Goal: Task Accomplishment & Management: Complete application form

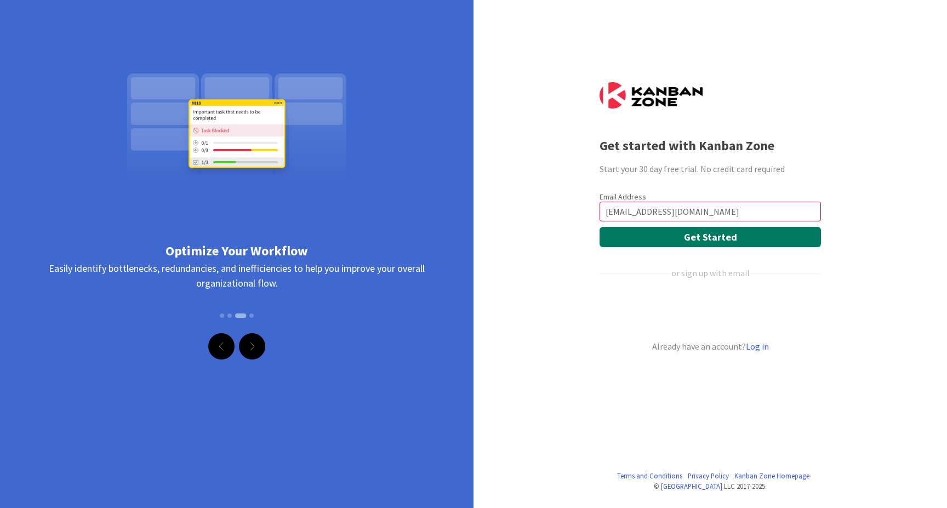
type input "[EMAIL_ADDRESS][DOMAIN_NAME]"
click at [709, 240] on button "Get Started" at bounding box center [710, 237] width 221 height 20
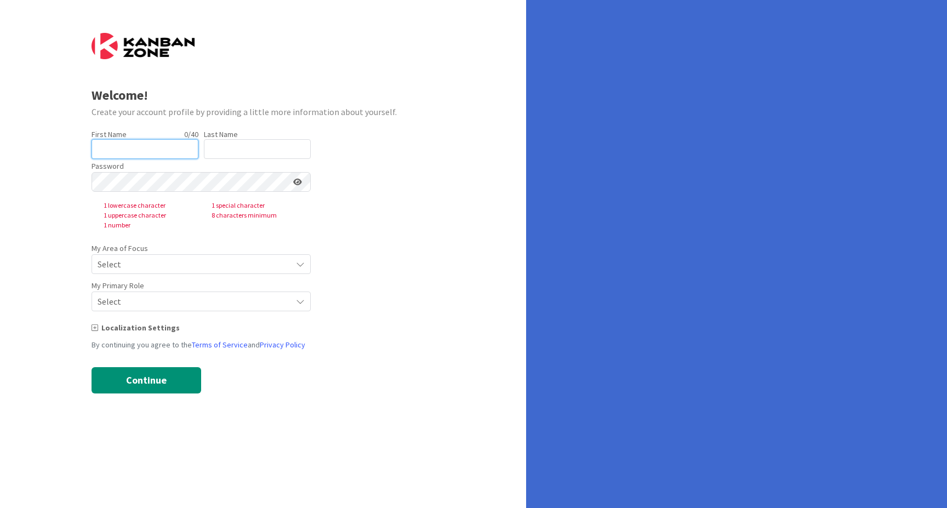
click at [108, 146] on input "text" at bounding box center [145, 149] width 107 height 20
type input "Sara"
type input "Bahrieh"
click at [380, 259] on form "Welcome! Create your account profile by providing a little more information abo…" at bounding box center [264, 213] width 344 height 361
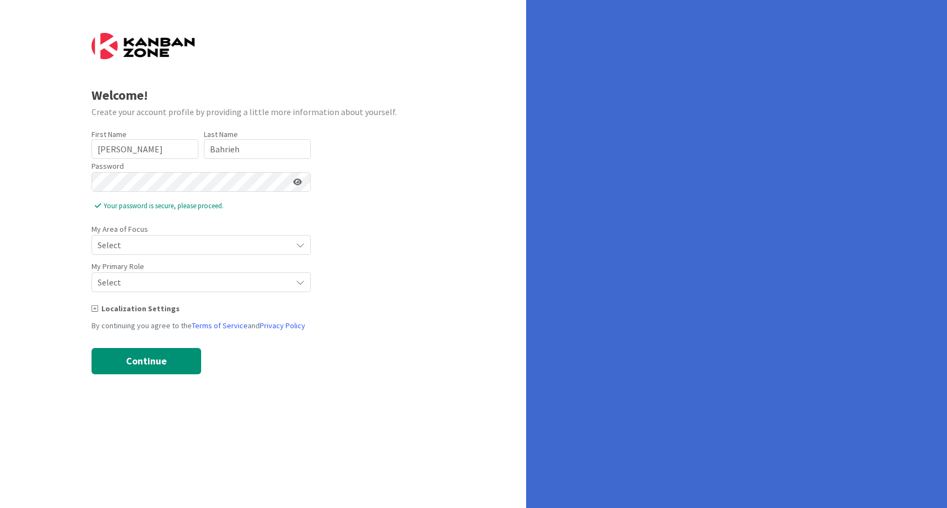
click at [395, 294] on form "Welcome! Create your account profile by providing a little more information abo…" at bounding box center [264, 204] width 344 height 342
click at [221, 242] on span "Select" at bounding box center [192, 244] width 189 height 15
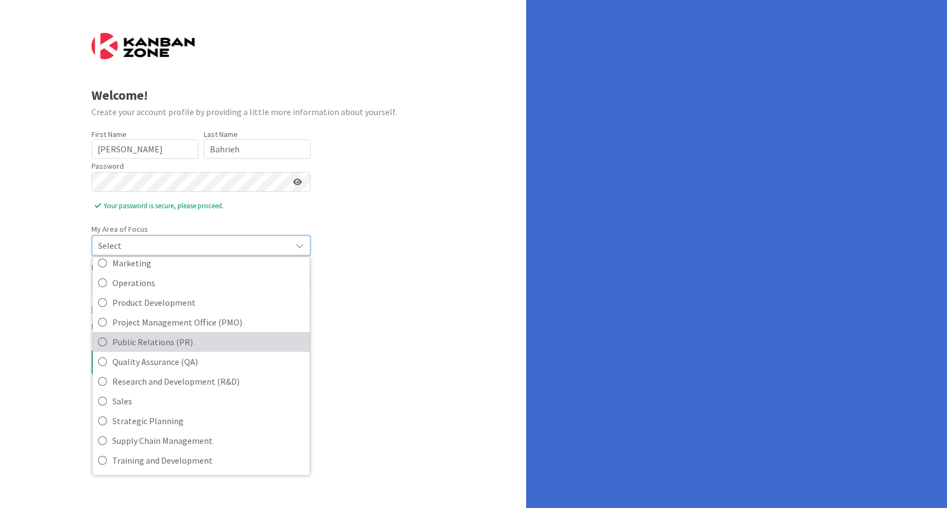
scroll to position [245, 0]
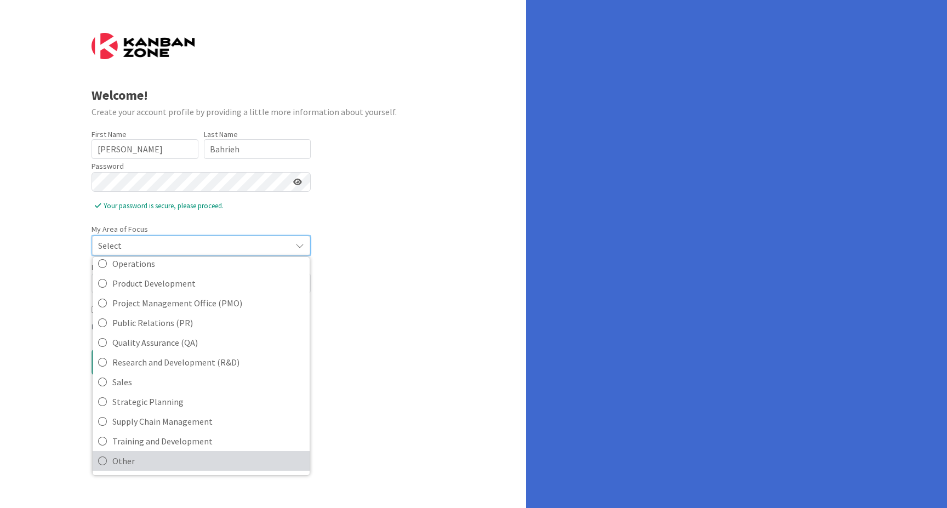
click at [131, 460] on span "Other" at bounding box center [208, 461] width 192 height 16
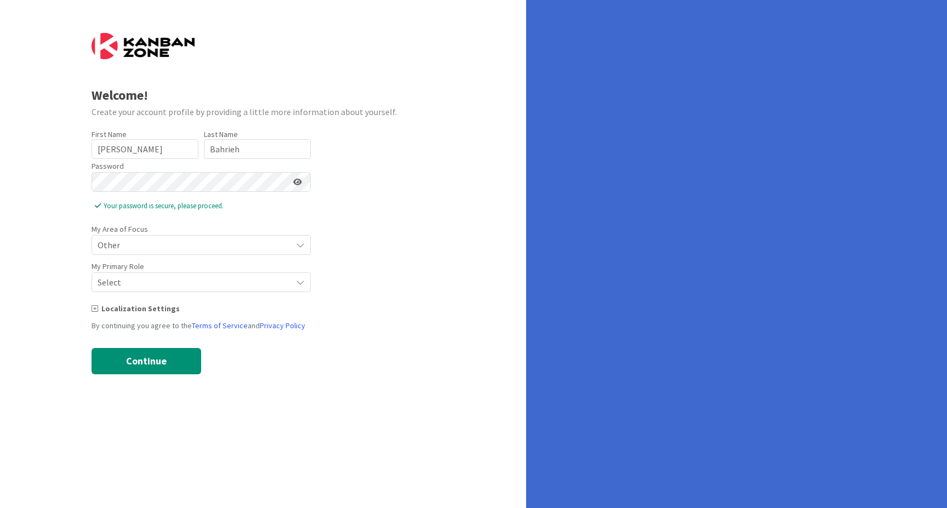
click at [269, 253] on span "Select" at bounding box center [192, 244] width 189 height 15
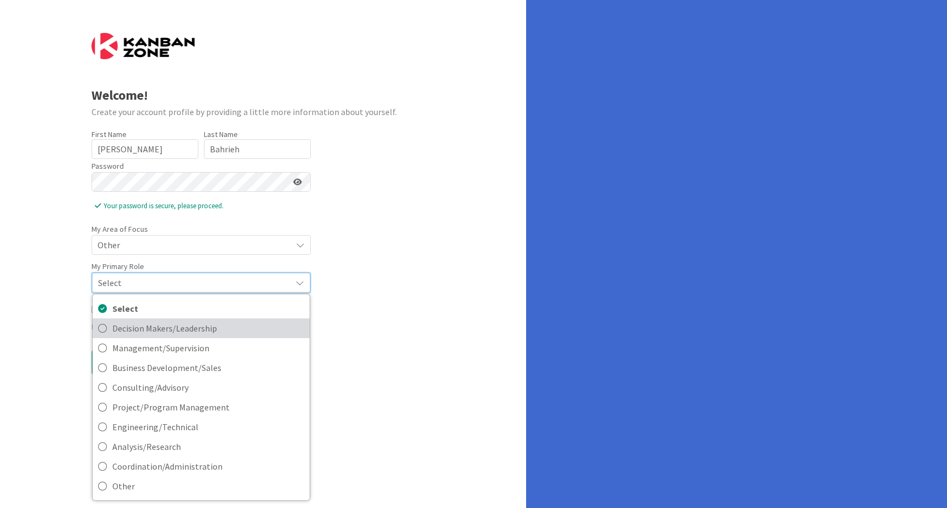
click at [251, 336] on span "Decision Makers/Leadership" at bounding box center [208, 328] width 192 height 16
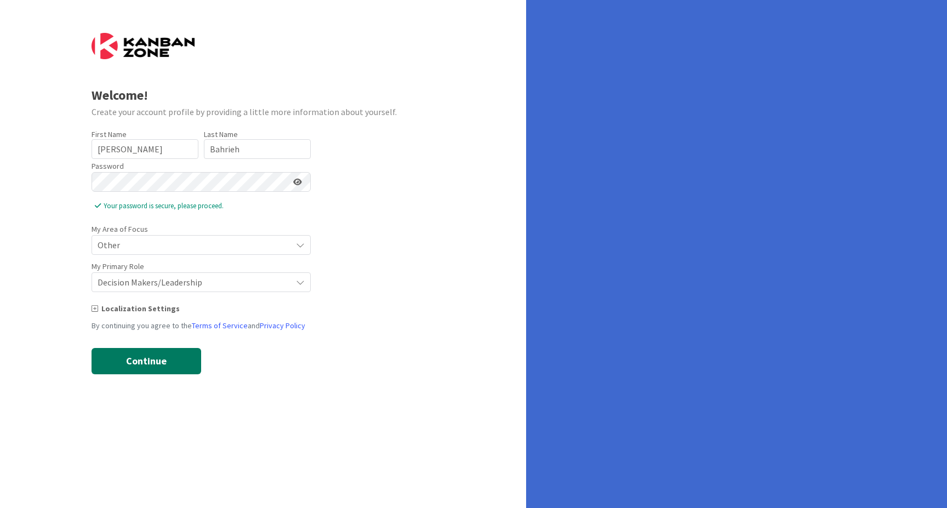
click at [150, 365] on button "Continue" at bounding box center [147, 361] width 110 height 26
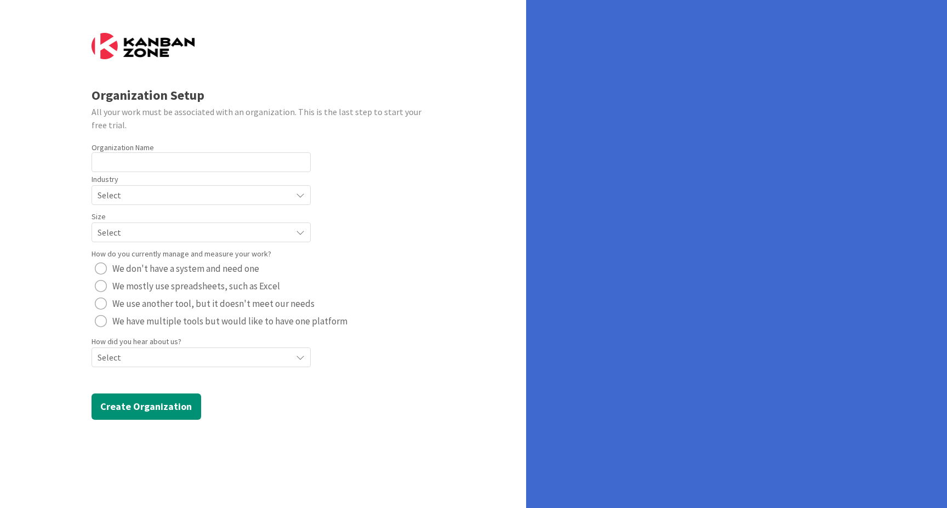
click at [252, 190] on span "Select" at bounding box center [192, 195] width 189 height 15
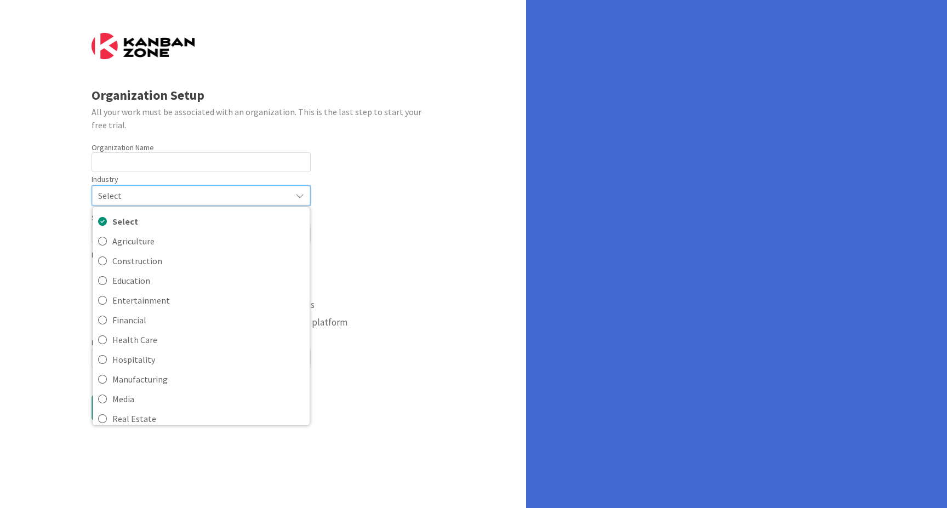
click at [253, 191] on span "Select" at bounding box center [192, 195] width 188 height 15
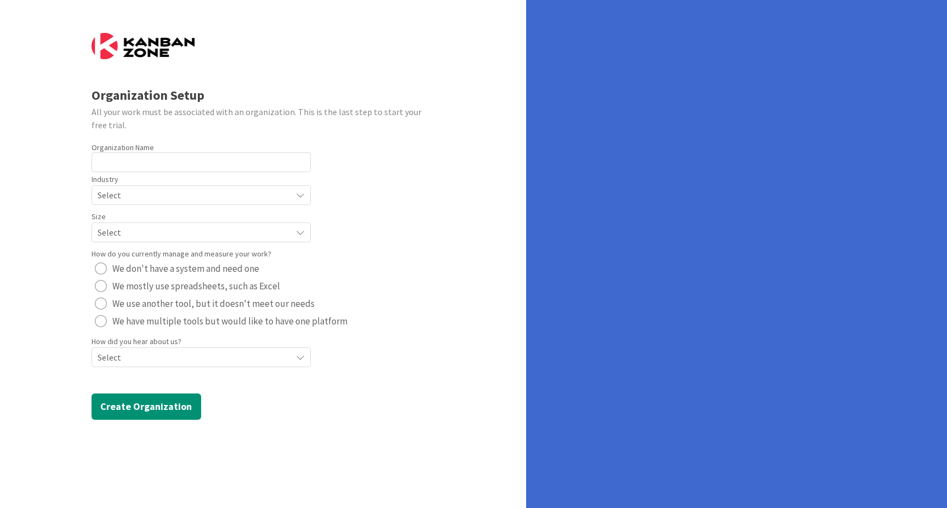
click at [370, 220] on form "Organization Setup All your work must be associated with an organization. This …" at bounding box center [264, 226] width 344 height 387
click at [173, 163] on input "text" at bounding box center [201, 162] width 219 height 20
type input "I"
type input "CMS"
click at [140, 196] on span "Select" at bounding box center [192, 195] width 189 height 15
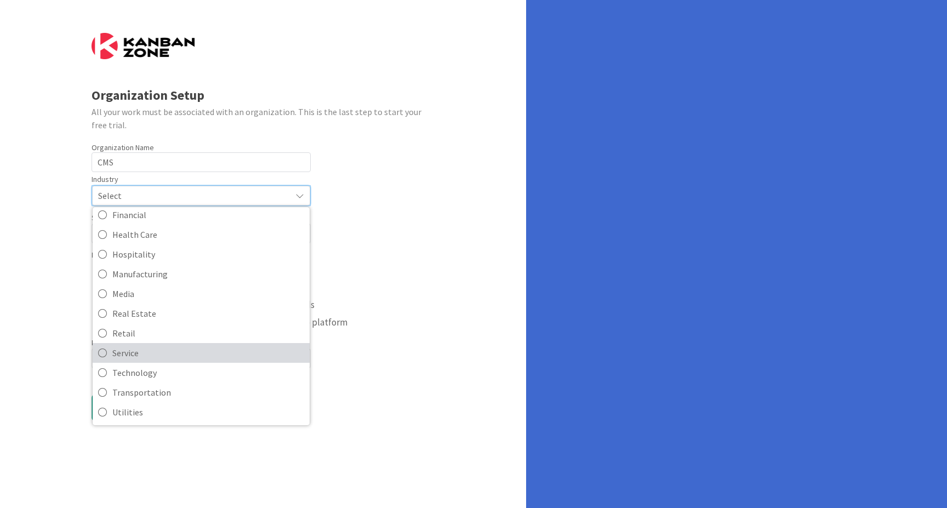
scroll to position [106, 0]
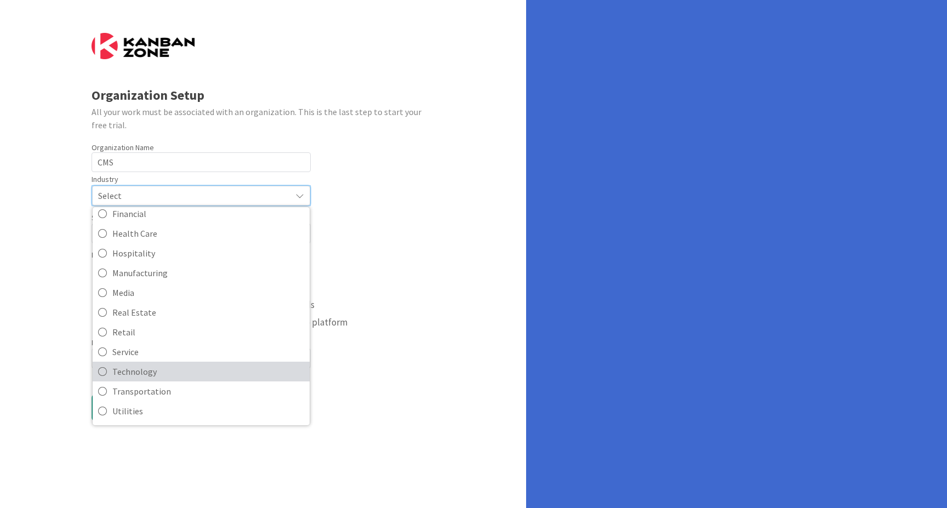
click at [180, 366] on span "Technology" at bounding box center [208, 371] width 192 height 16
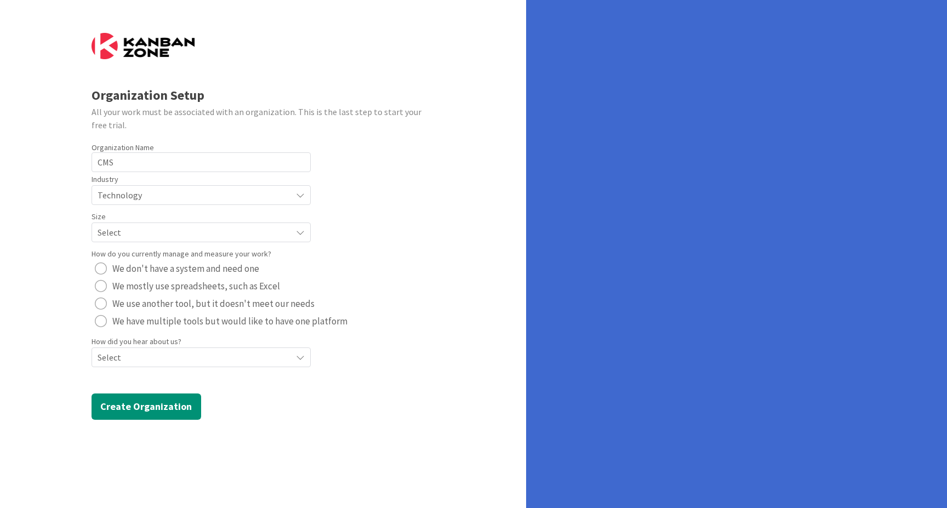
click at [202, 203] on span "Select" at bounding box center [192, 195] width 189 height 15
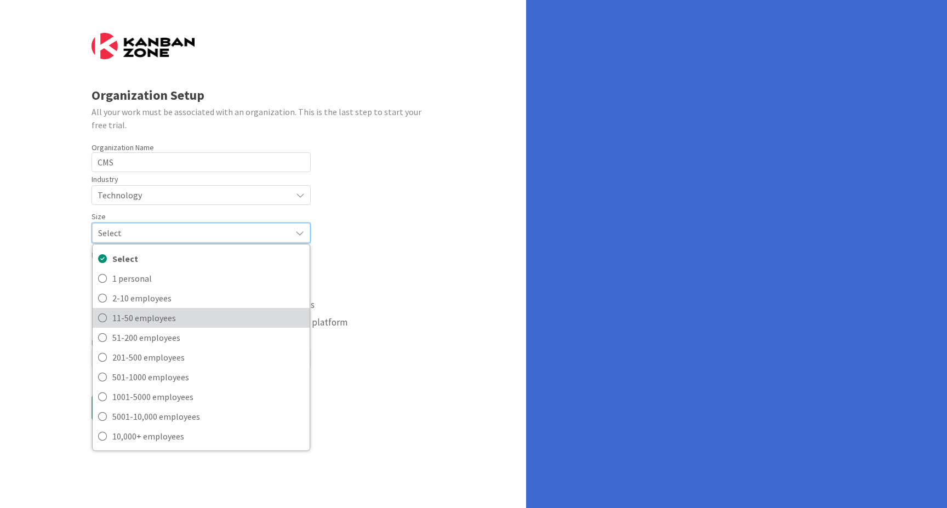
click at [194, 322] on span "11-50 employees" at bounding box center [208, 318] width 192 height 16
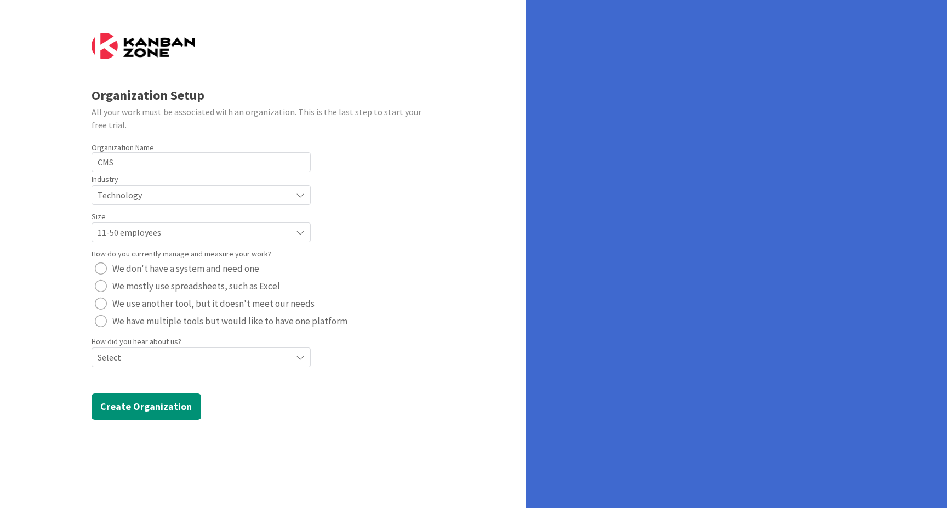
click at [279, 309] on span "We use another tool, but it doesn't meet our needs" at bounding box center [213, 304] width 202 height 16
click at [231, 327] on span "We have multiple tools but would like to have one platform" at bounding box center [229, 321] width 235 height 16
click at [257, 203] on span "Select" at bounding box center [192, 195] width 189 height 15
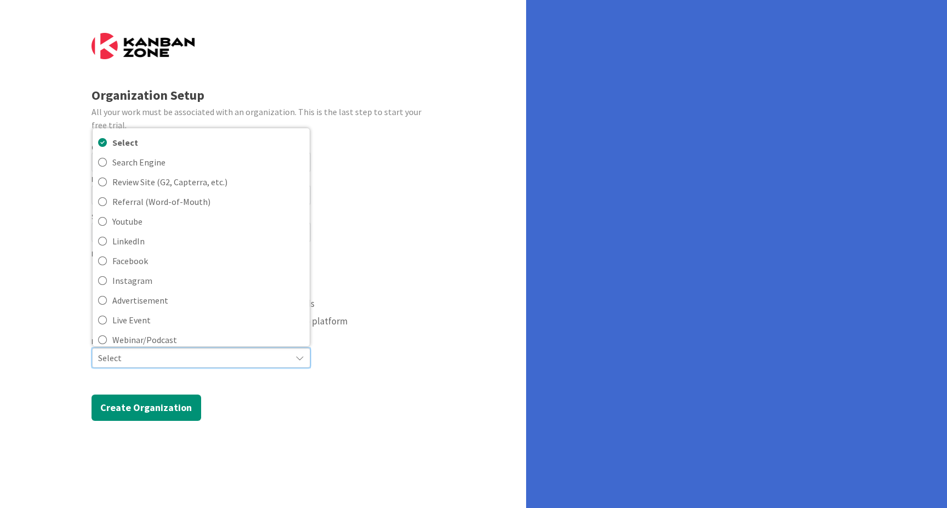
click at [373, 391] on form "Organization Setup All your work must be associated with an organization. This …" at bounding box center [264, 227] width 344 height 388
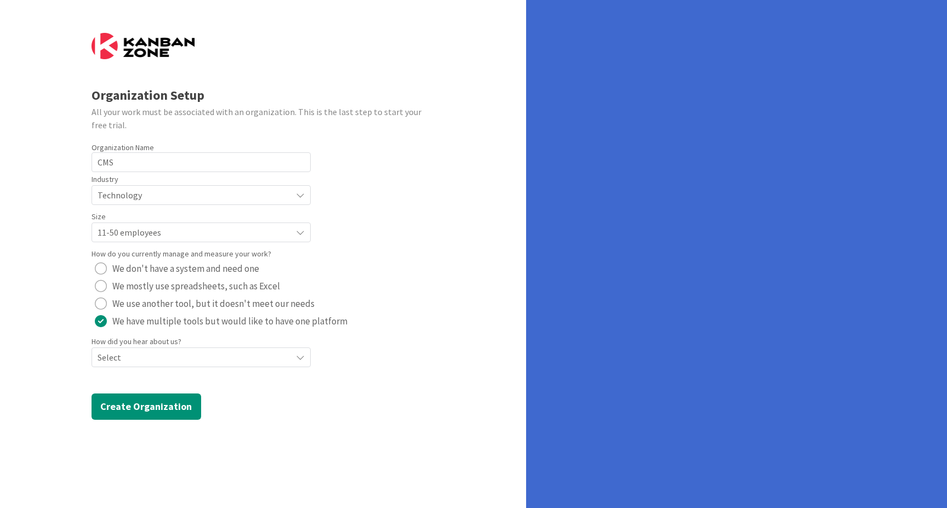
click at [246, 203] on span "Select" at bounding box center [192, 195] width 189 height 15
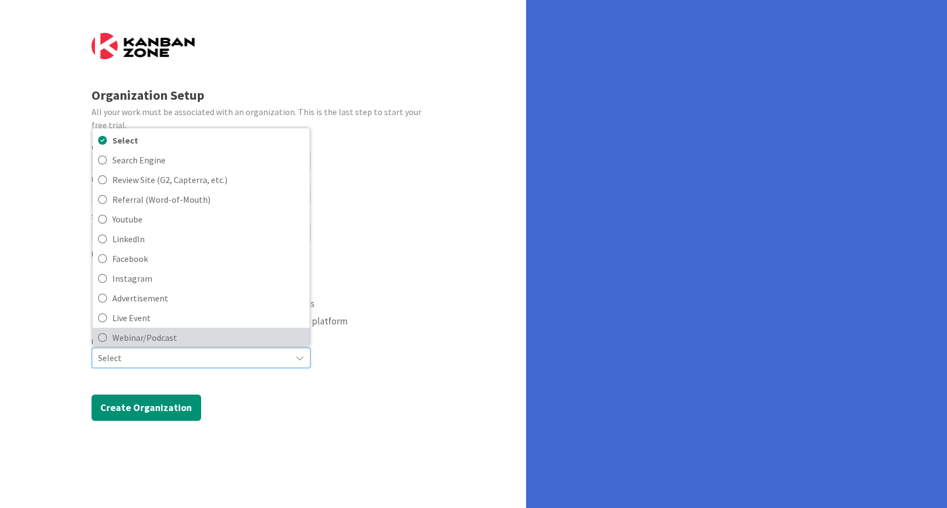
scroll to position [47, 0]
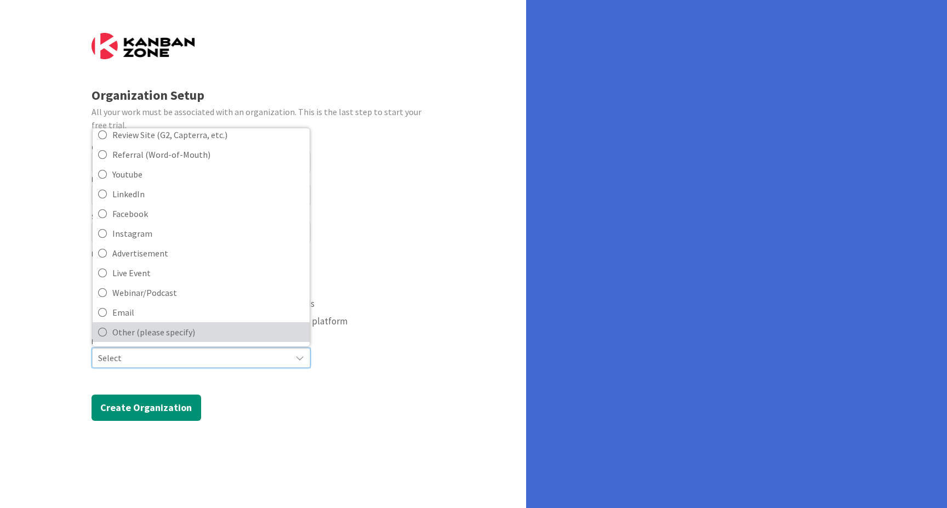
click at [240, 340] on span "Other (please specify)" at bounding box center [208, 332] width 192 height 16
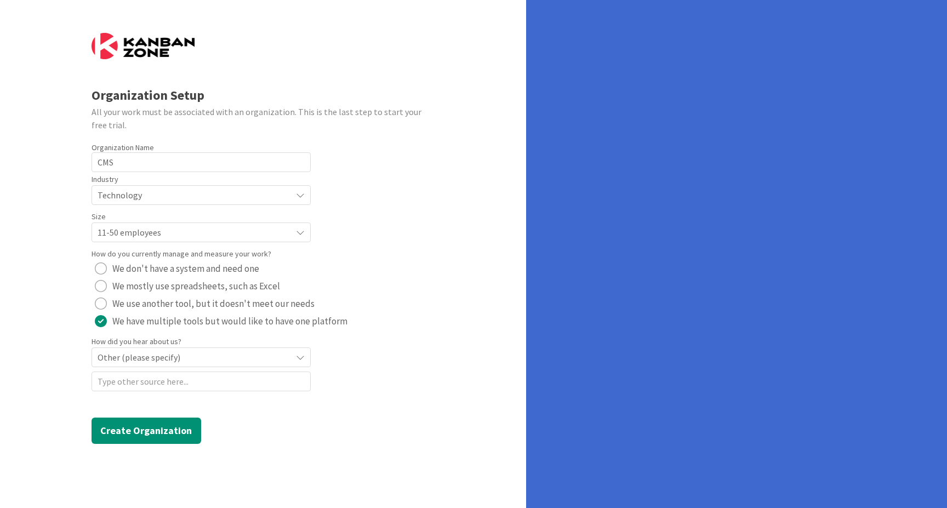
click at [240, 203] on span "Other (please specify)" at bounding box center [192, 195] width 189 height 15
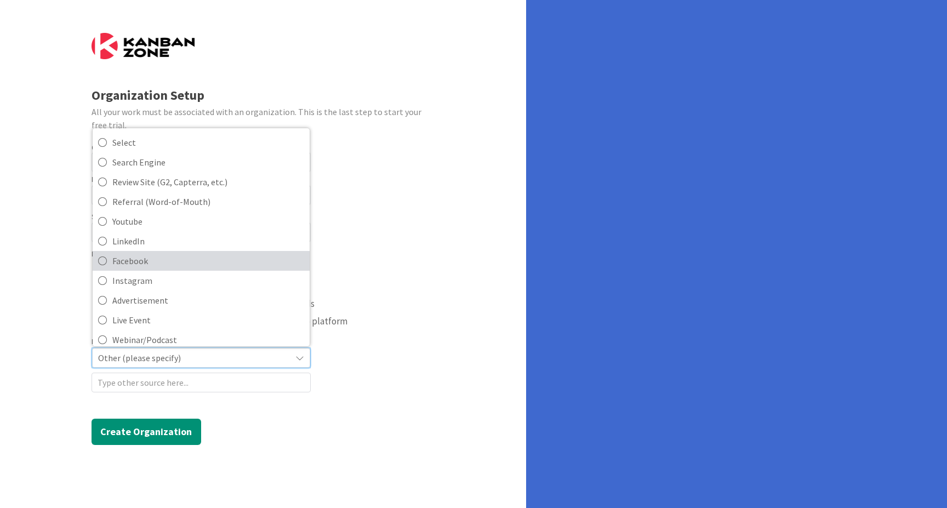
scroll to position [0, 0]
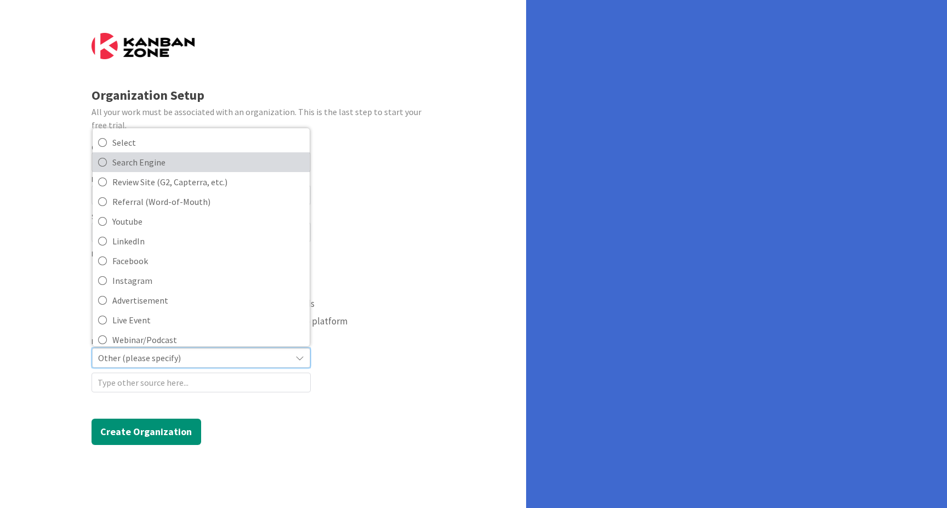
click at [192, 171] on span "Search Engine" at bounding box center [208, 162] width 192 height 16
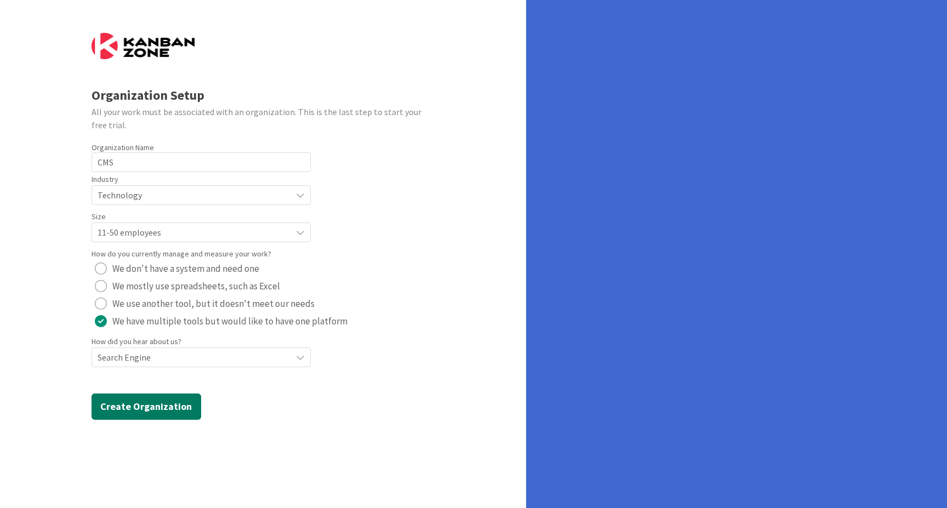
click at [164, 408] on button "Create Organization" at bounding box center [147, 407] width 110 height 26
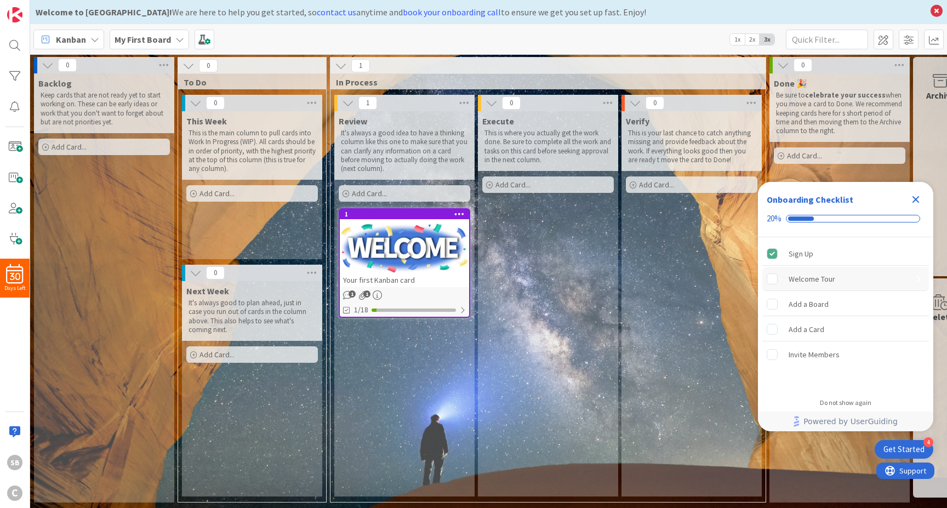
click at [854, 282] on div "Welcome Tour" at bounding box center [846, 279] width 167 height 24
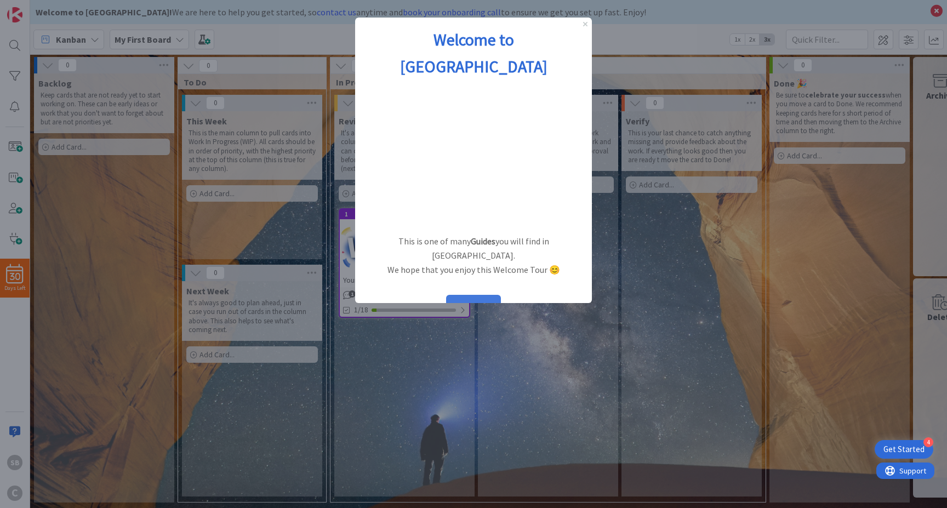
click at [475, 295] on button "START" at bounding box center [473, 305] width 55 height 21
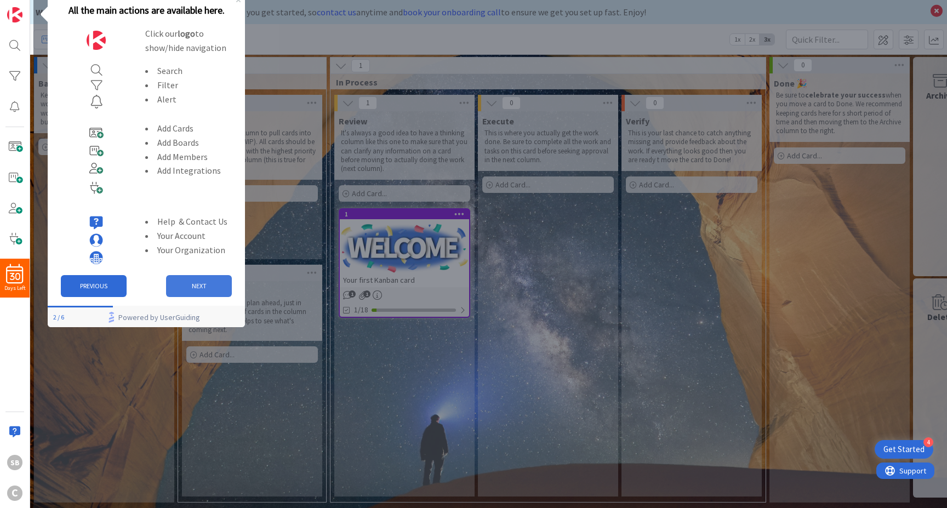
click at [212, 280] on button "NEXT" at bounding box center [199, 286] width 66 height 22
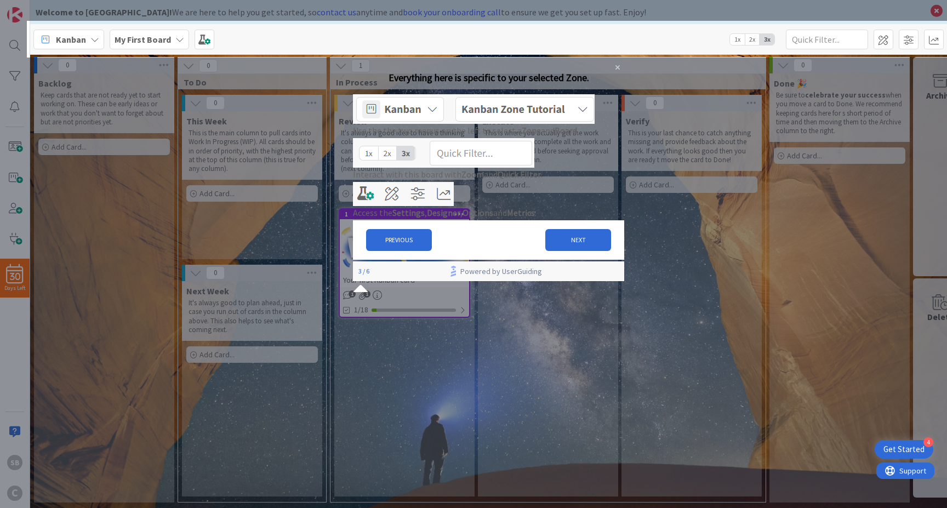
click at [506, 168] on img at bounding box center [443, 153] width 181 height 30
click at [553, 251] on button "NEXT" at bounding box center [579, 240] width 66 height 22
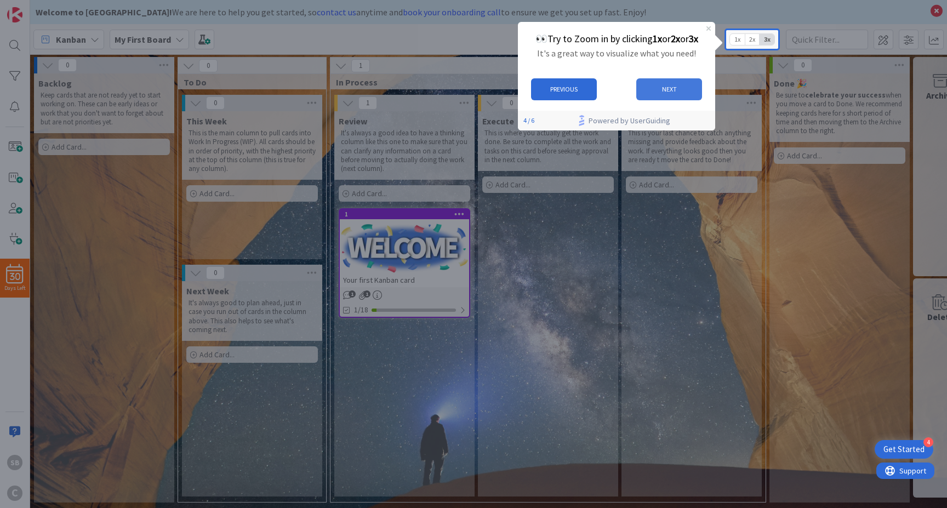
click at [674, 92] on button "NEXT" at bounding box center [670, 89] width 66 height 22
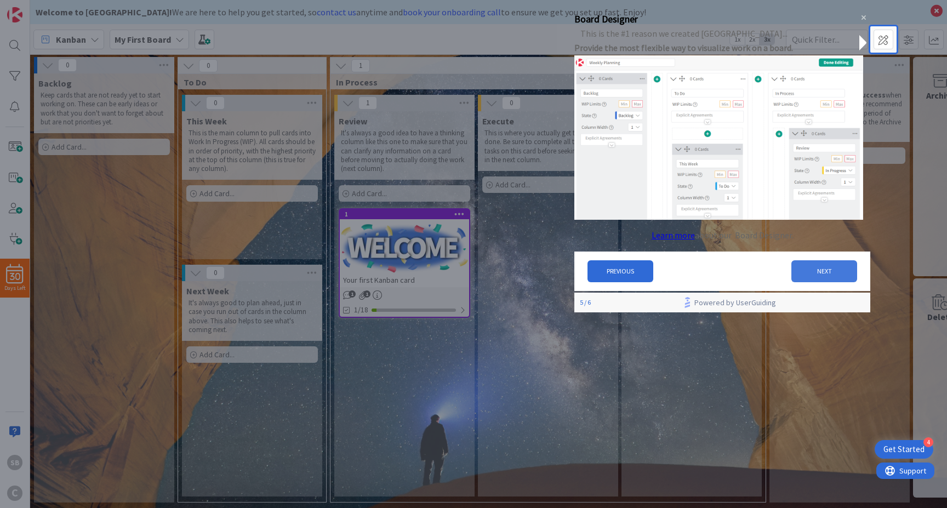
click at [801, 271] on button "NEXT" at bounding box center [825, 271] width 66 height 22
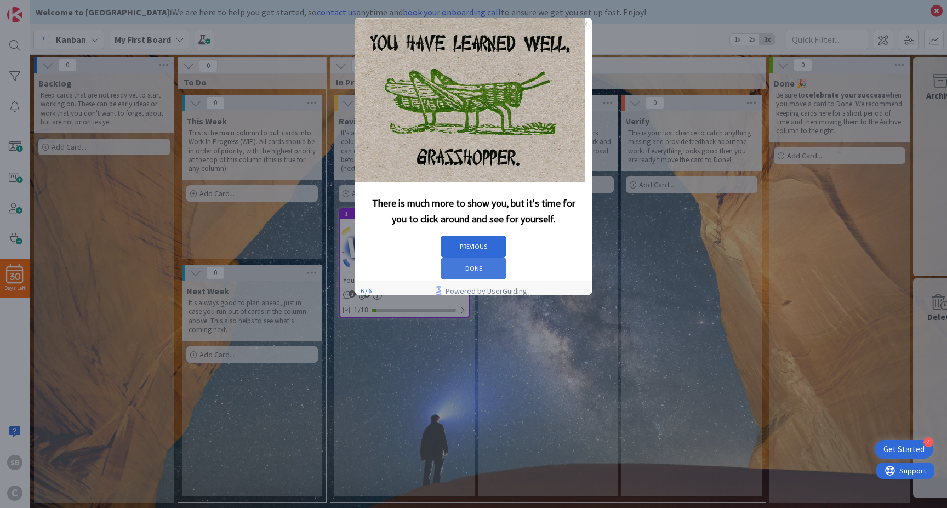
click at [507, 258] on button "DONE" at bounding box center [474, 269] width 66 height 22
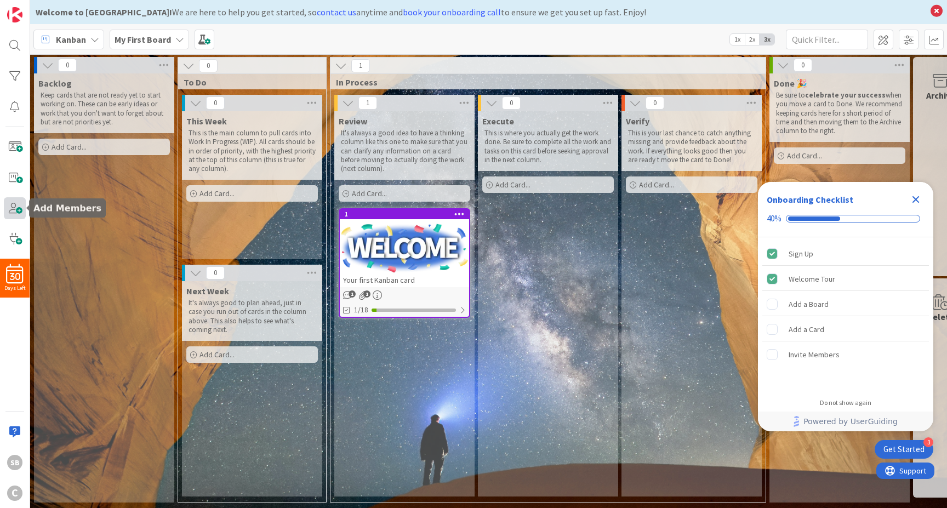
click at [16, 210] on span at bounding box center [15, 208] width 22 height 22
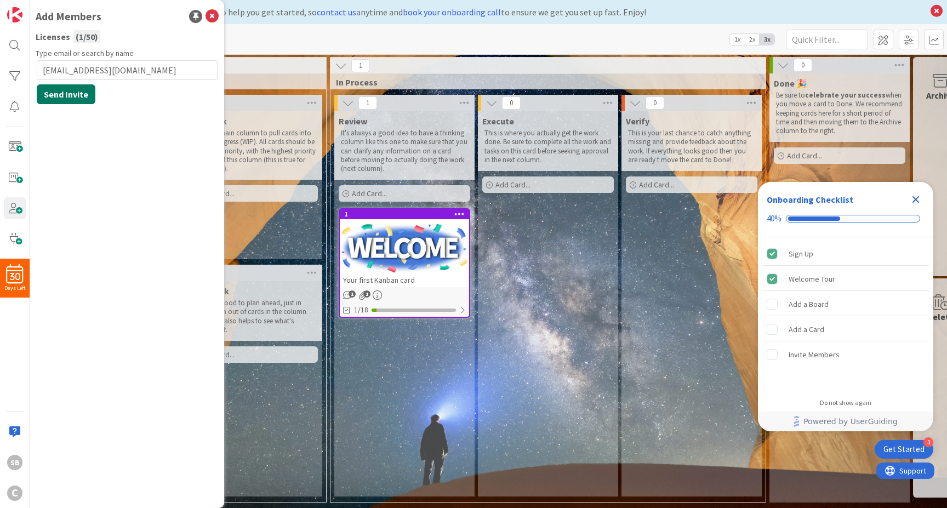
type input "cschwaer@testo.de"
click at [66, 94] on button "Send Invite" at bounding box center [66, 94] width 59 height 20
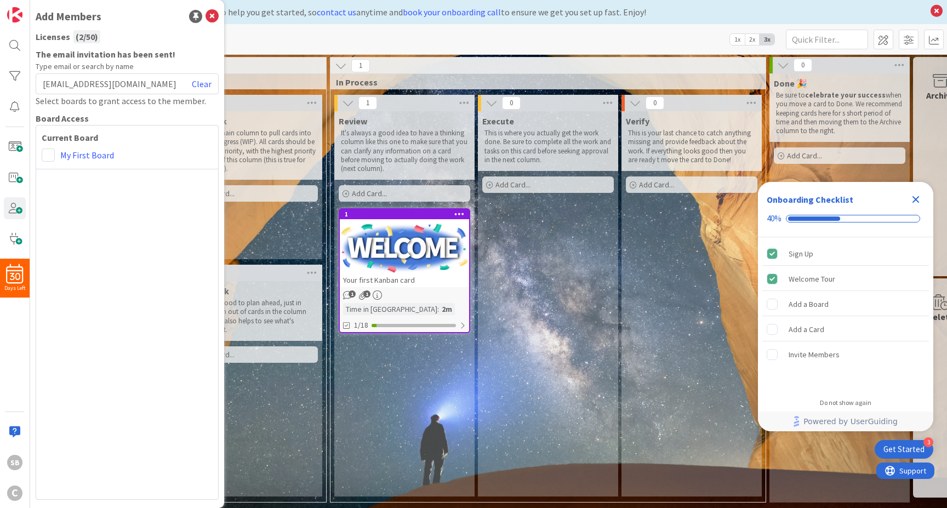
click at [633, 288] on div "Verify This is your last chance to catch anything missing and provide feedback …" at bounding box center [692, 303] width 140 height 385
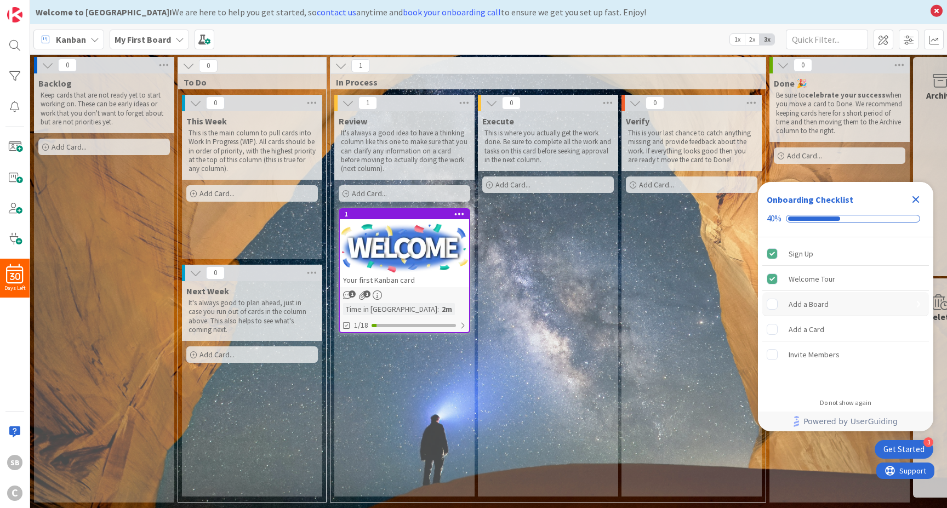
click at [835, 308] on div "Add a Board" at bounding box center [846, 304] width 167 height 24
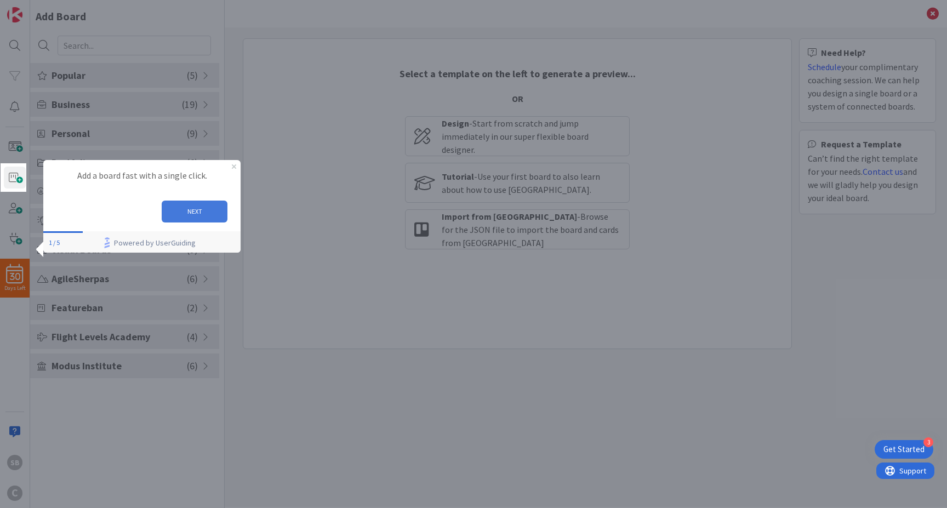
click at [200, 211] on button "NEXT" at bounding box center [195, 212] width 66 height 22
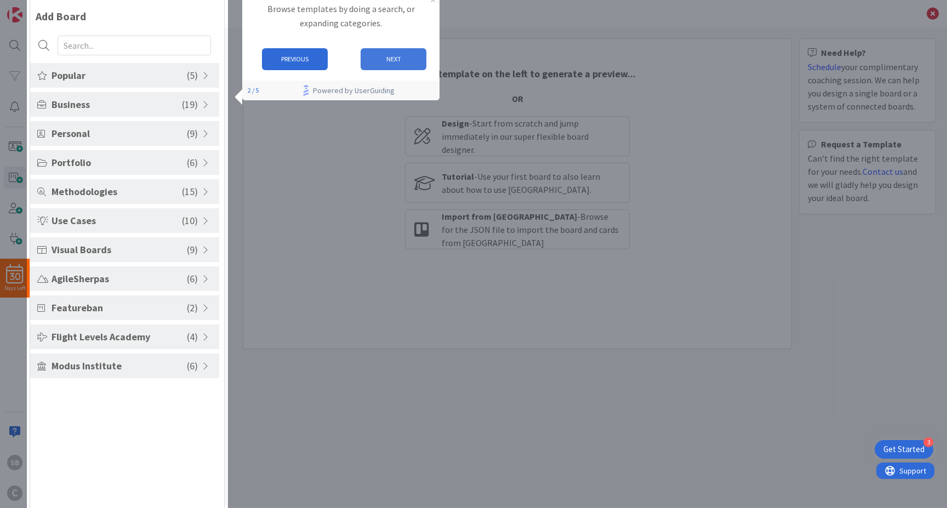
click at [382, 59] on button "NEXT" at bounding box center [394, 59] width 66 height 22
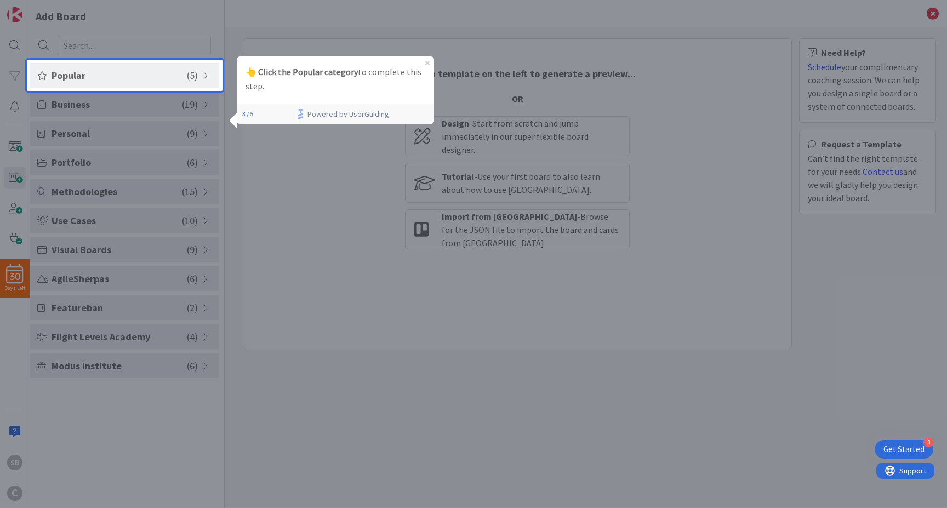
click at [164, 72] on span "Popular" at bounding box center [119, 75] width 135 height 15
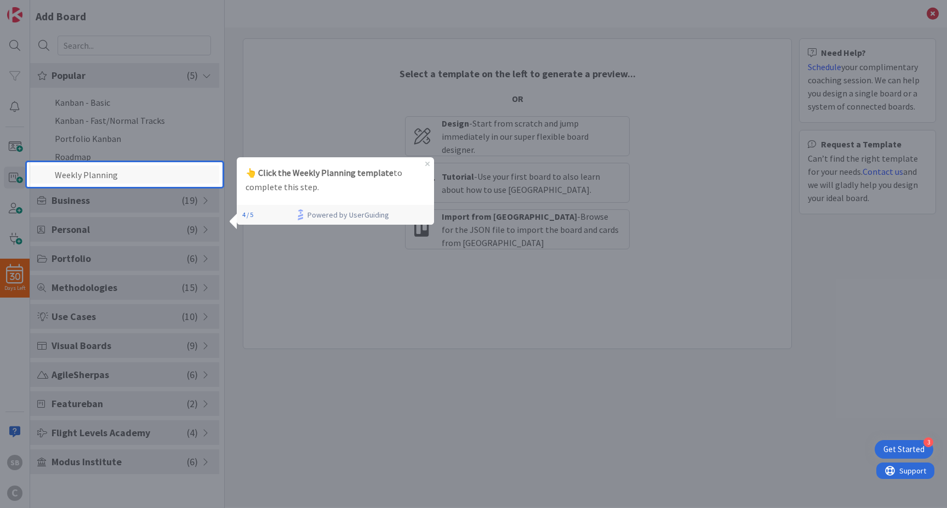
click at [163, 169] on li "Weekly Planning" at bounding box center [124, 175] width 189 height 18
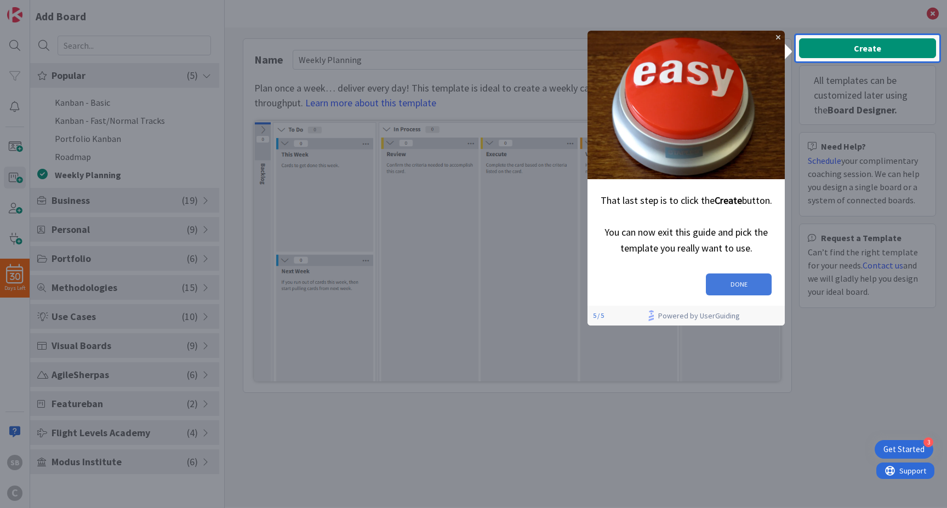
click at [751, 277] on button "DONE" at bounding box center [739, 285] width 66 height 22
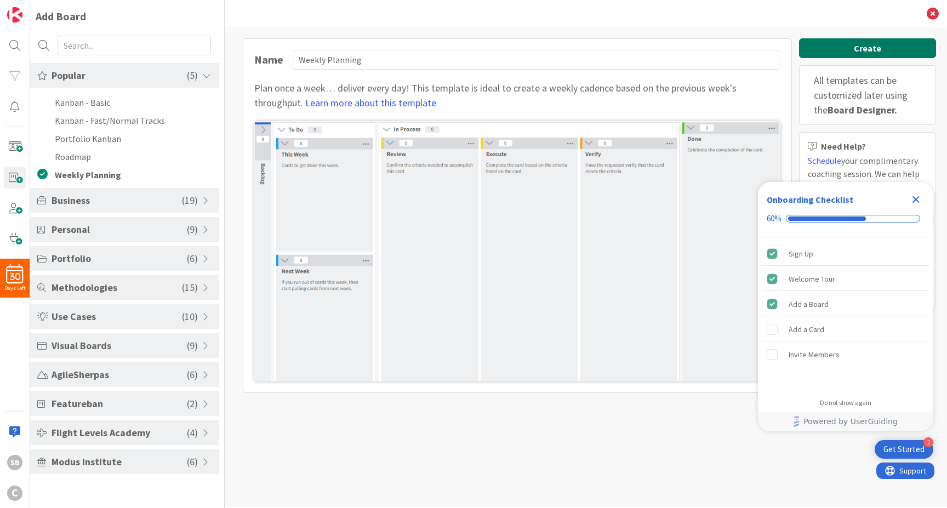
click at [845, 50] on button "Create" at bounding box center [867, 48] width 137 height 20
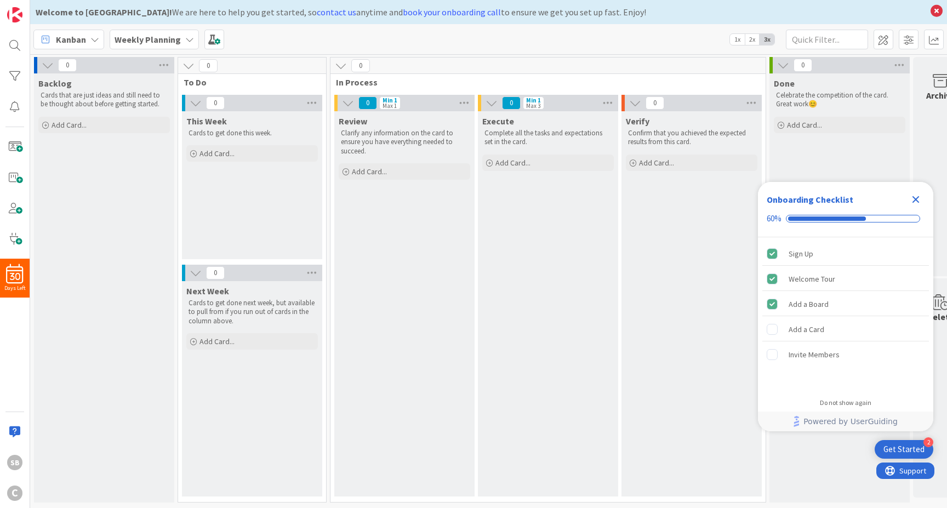
click at [83, 41] on span "Kanban" at bounding box center [71, 39] width 30 height 13
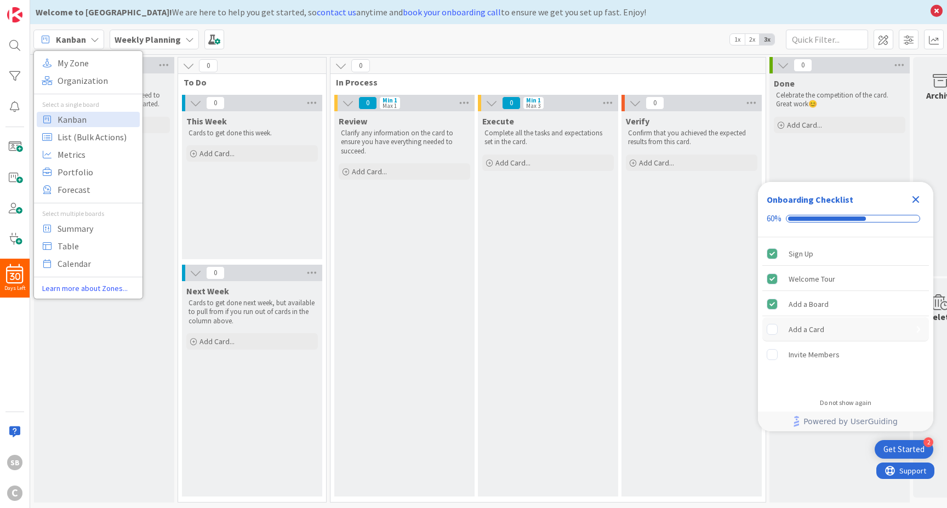
click at [775, 332] on rect "Add a Card is incomplete." at bounding box center [773, 329] width 10 height 10
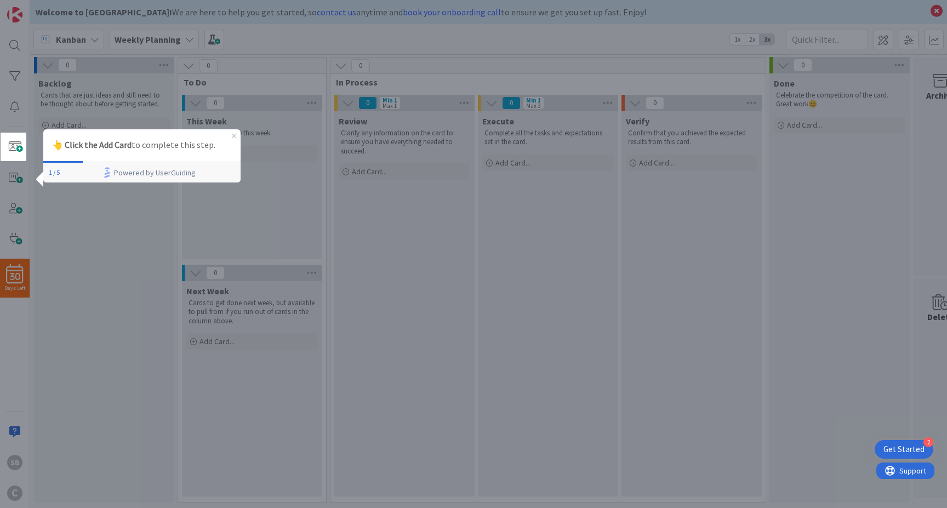
click at [140, 147] on p "👆 Click the Add Card to complete this step." at bounding box center [142, 145] width 180 height 14
click at [16, 149] on span at bounding box center [15, 147] width 22 height 22
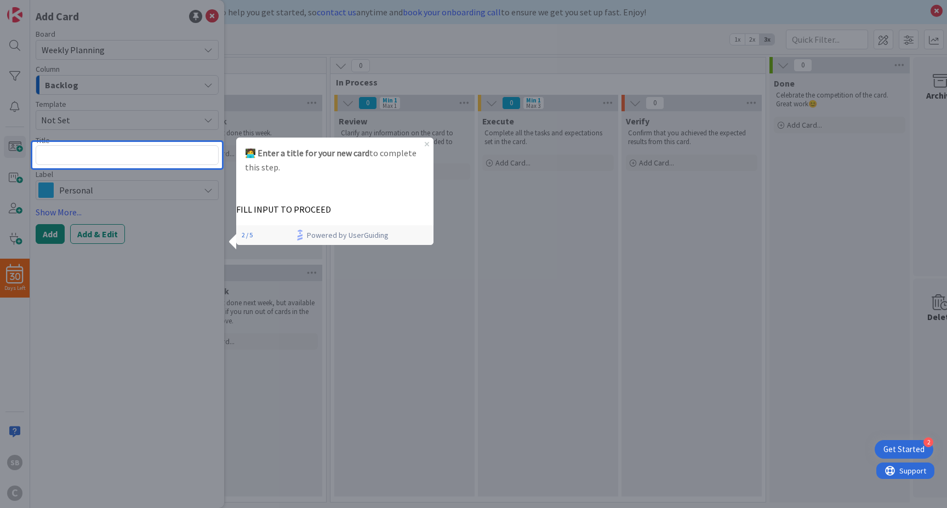
type textarea "x"
type textarea "T"
type textarea "x"
type textarea "Te"
type textarea "x"
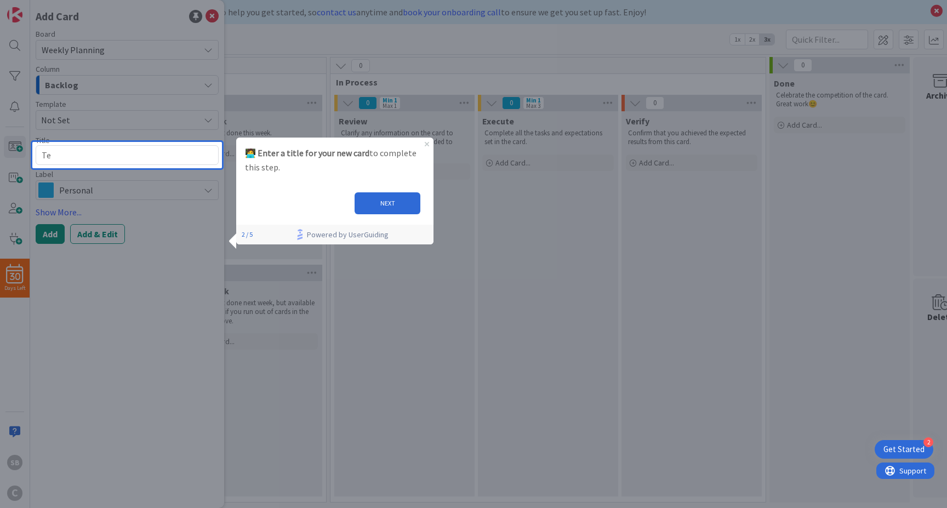
type textarea "Tes"
type textarea "x"
type textarea "Test"
type textarea "x"
type textarea "Testi"
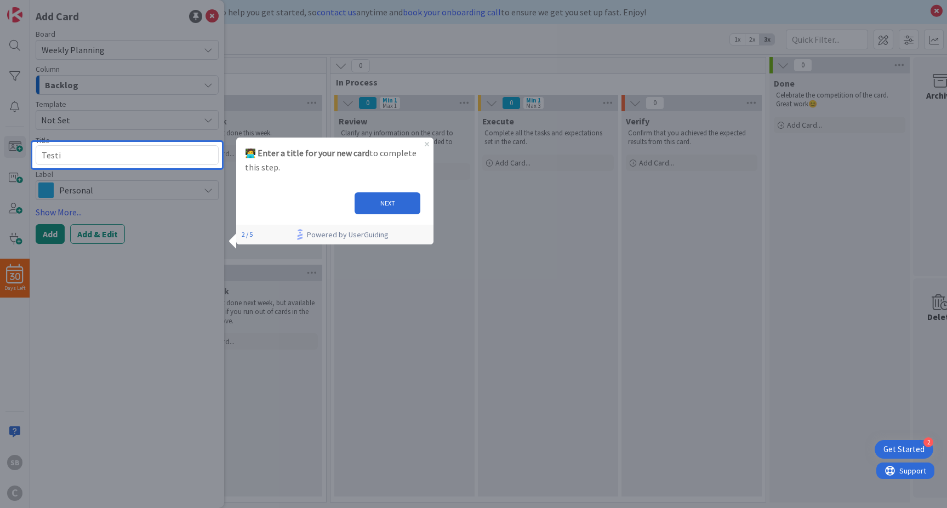
type textarea "x"
type textarea "Testin"
type textarea "x"
type textarea "Testing"
click at [387, 198] on button "NEXT" at bounding box center [388, 203] width 66 height 22
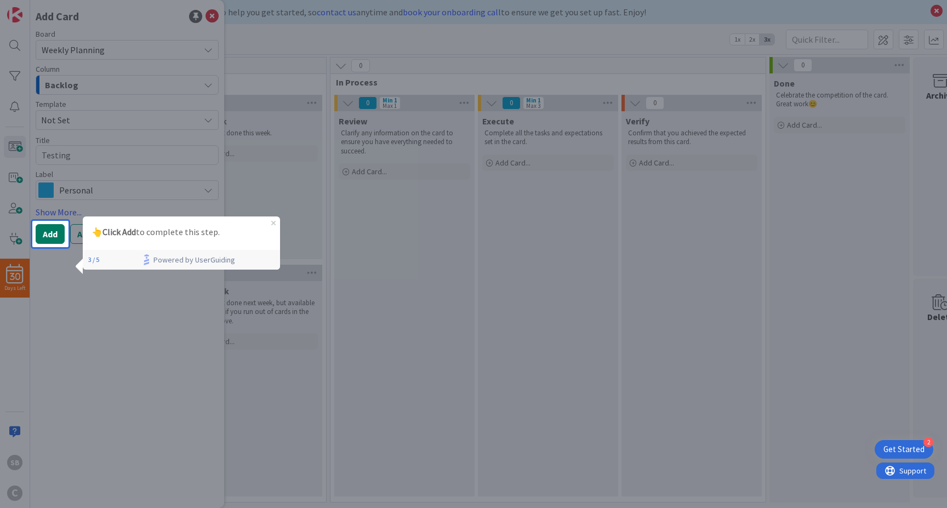
click at [48, 234] on button "Add" at bounding box center [50, 234] width 29 height 20
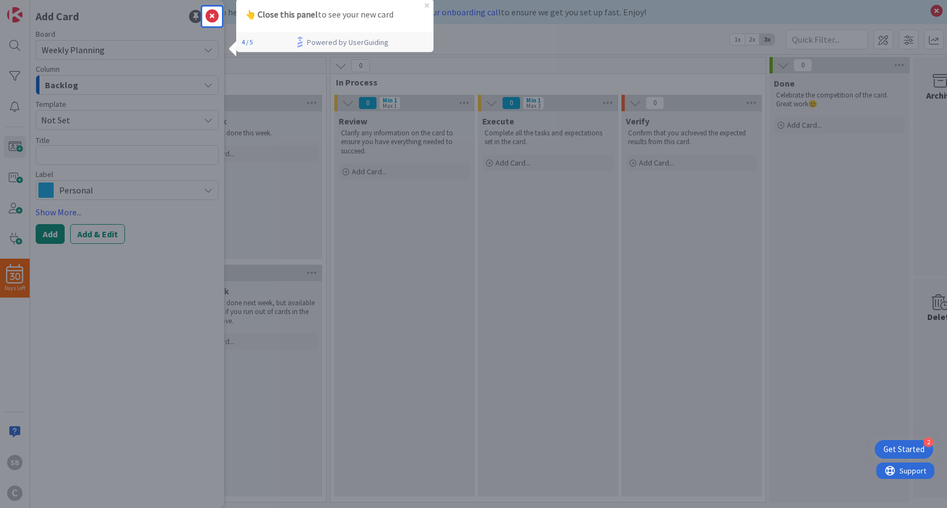
click at [206, 20] on icon at bounding box center [212, 16] width 13 height 13
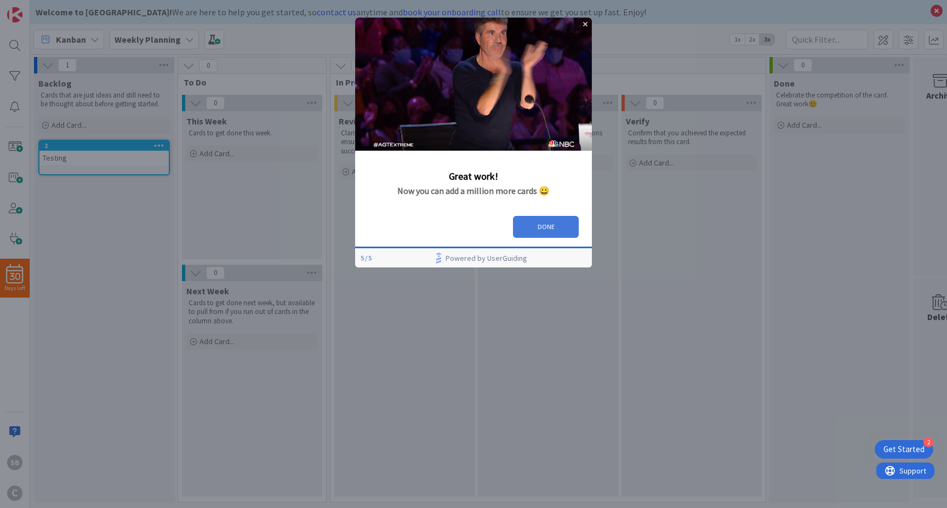
click at [530, 229] on button "DONE" at bounding box center [546, 227] width 66 height 22
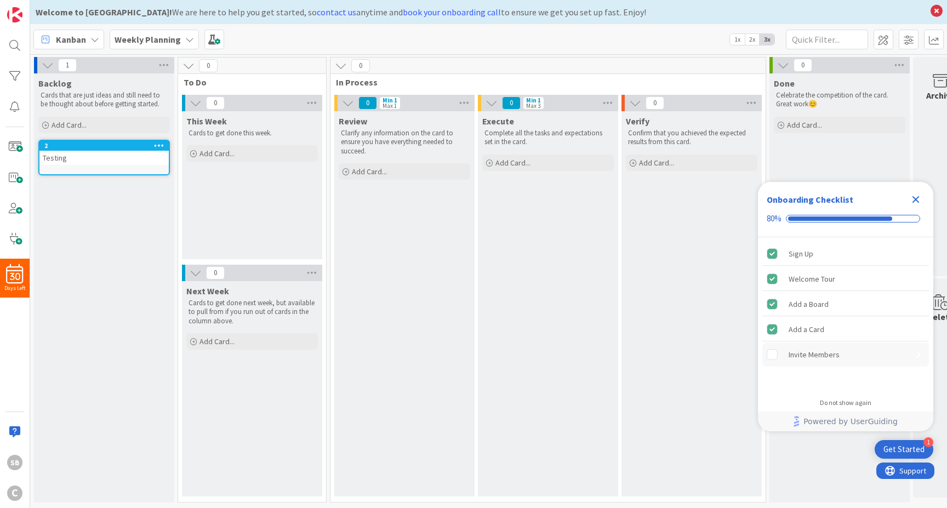
click at [804, 356] on div "Invite Members" at bounding box center [814, 354] width 51 height 13
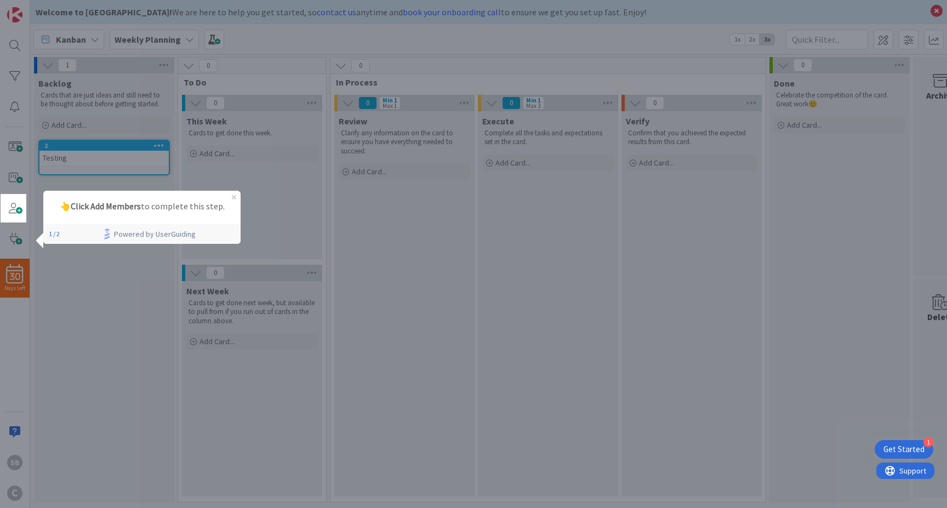
click at [73, 268] on div at bounding box center [486, 254] width 921 height 508
click at [4, 200] on span at bounding box center [15, 208] width 22 height 22
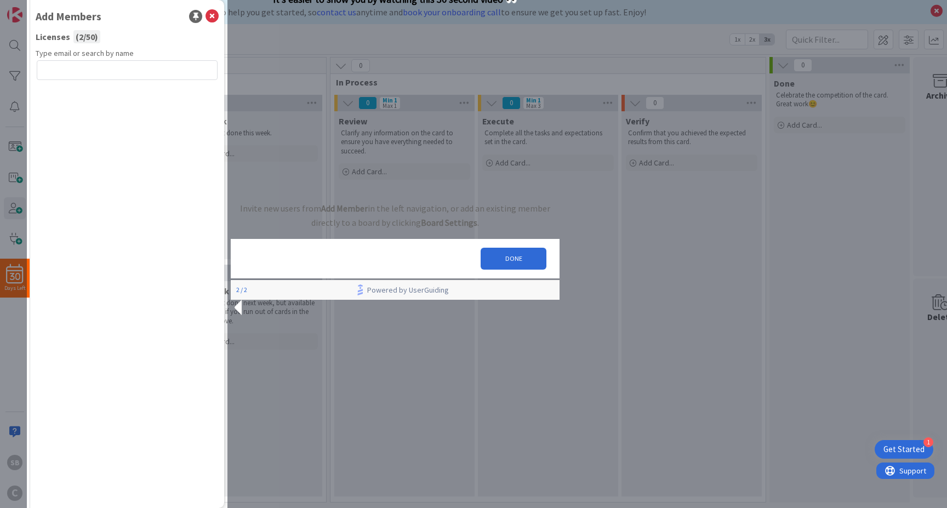
click at [114, 75] on div "Backlog Cards that are just ideas and still need to be thought about before get…" at bounding box center [104, 92] width 140 height 38
click at [86, 95] on p "Cards that are just ideas and still need to be thought about before getting sta…" at bounding box center [104, 100] width 127 height 18
click at [63, 95] on p "Cards that are just ideas and still need to be thought about before getting sta…" at bounding box center [104, 100] width 127 height 18
click at [212, 17] on div "Welcome to Kanban Zone! We are here to help you get started, so contact us anyt…" at bounding box center [481, 11] width 890 height 13
click at [368, 383] on div at bounding box center [588, 254] width 720 height 508
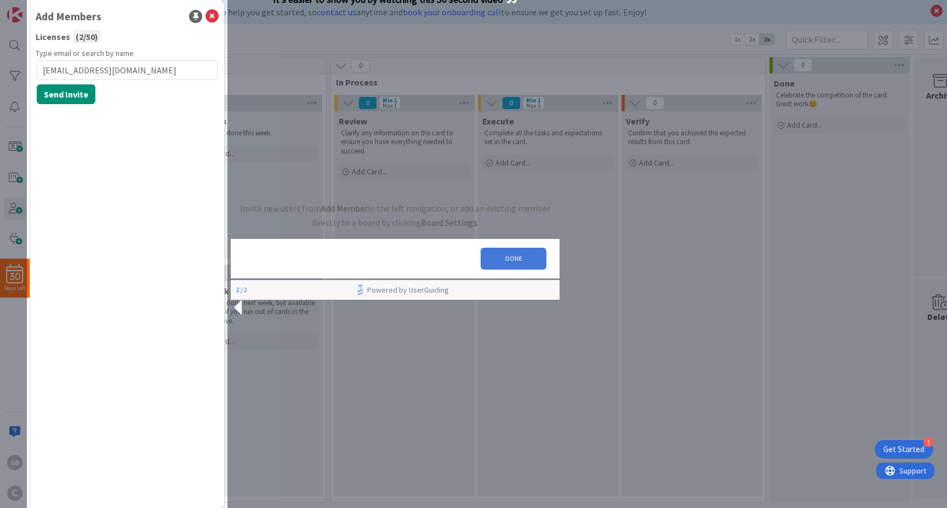
type input "cschwaer@testo.de"
click at [515, 270] on button "DONE" at bounding box center [514, 259] width 66 height 22
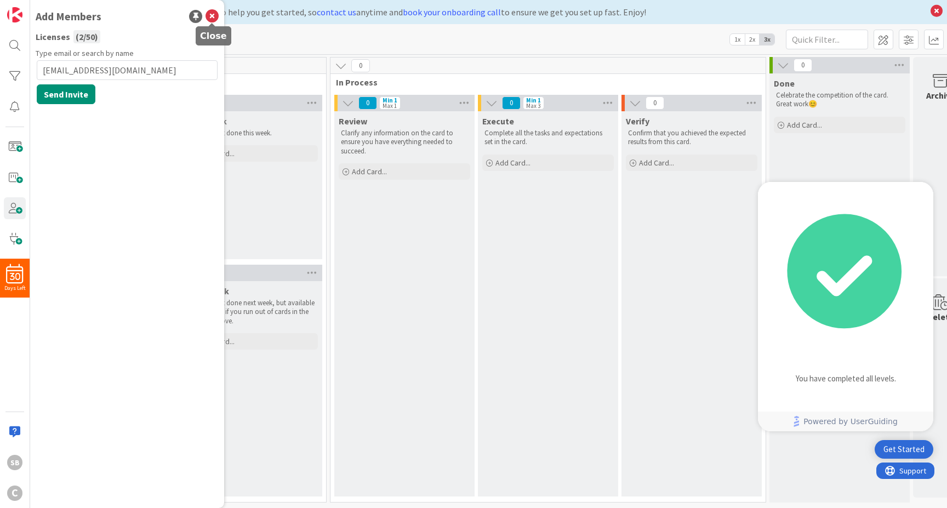
click at [217, 15] on icon at bounding box center [212, 16] width 13 height 13
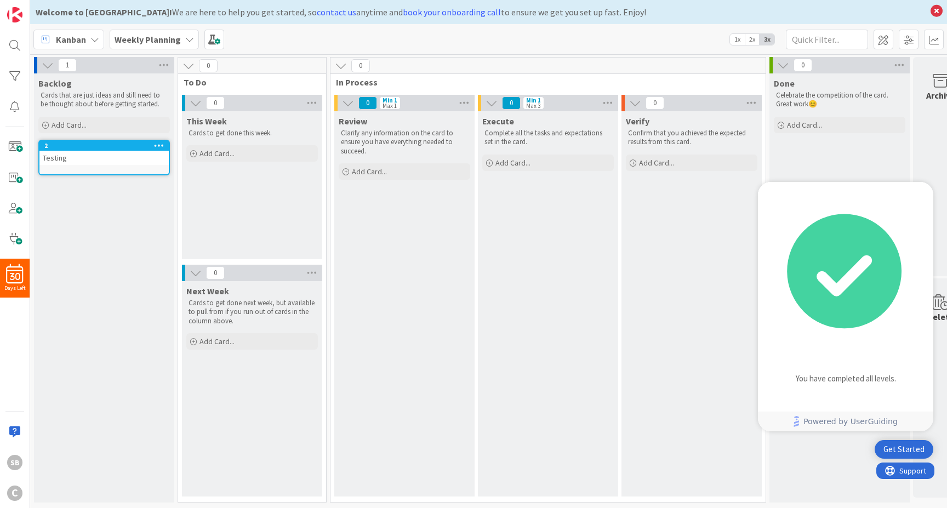
click at [675, 291] on div "Verify Confirm that you achieved the expected results from this card. Add Card.…" at bounding box center [692, 303] width 140 height 385
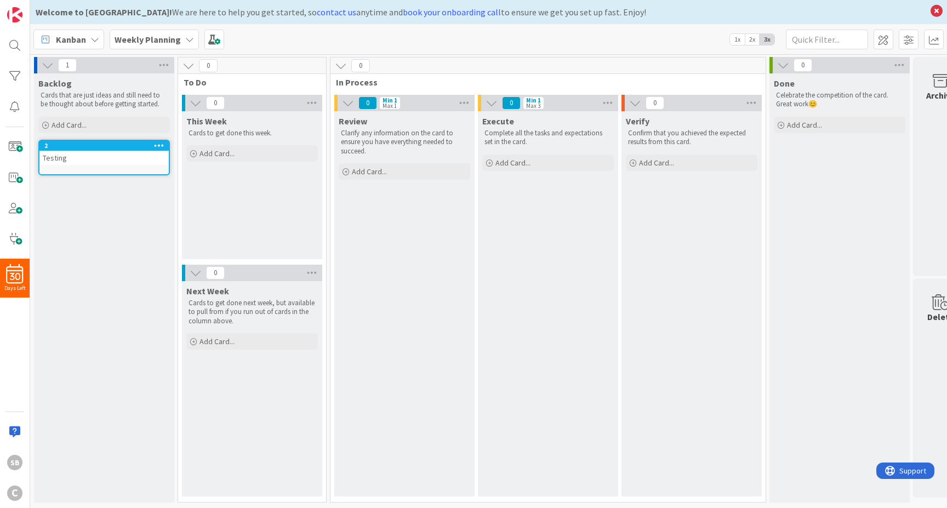
click at [87, 37] on div "Kanban" at bounding box center [68, 40] width 71 height 20
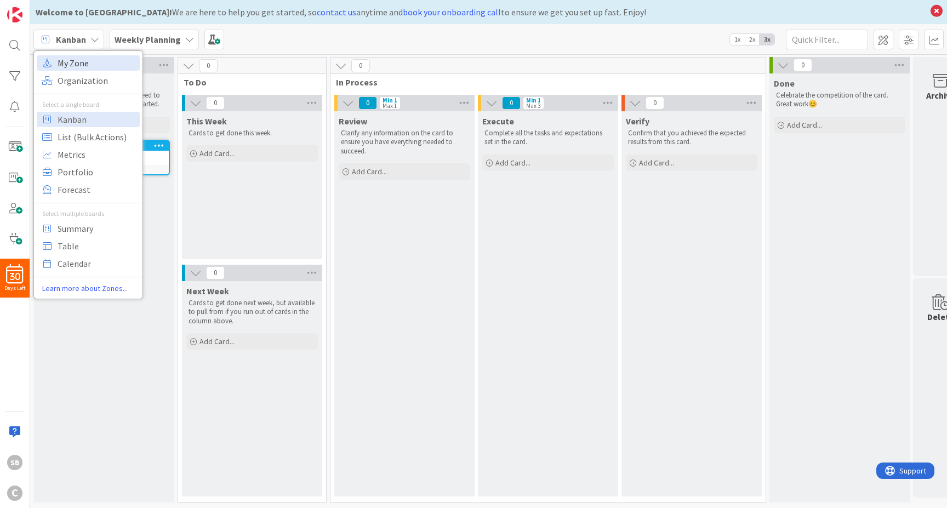
click at [78, 65] on span "My Zone" at bounding box center [97, 63] width 79 height 16
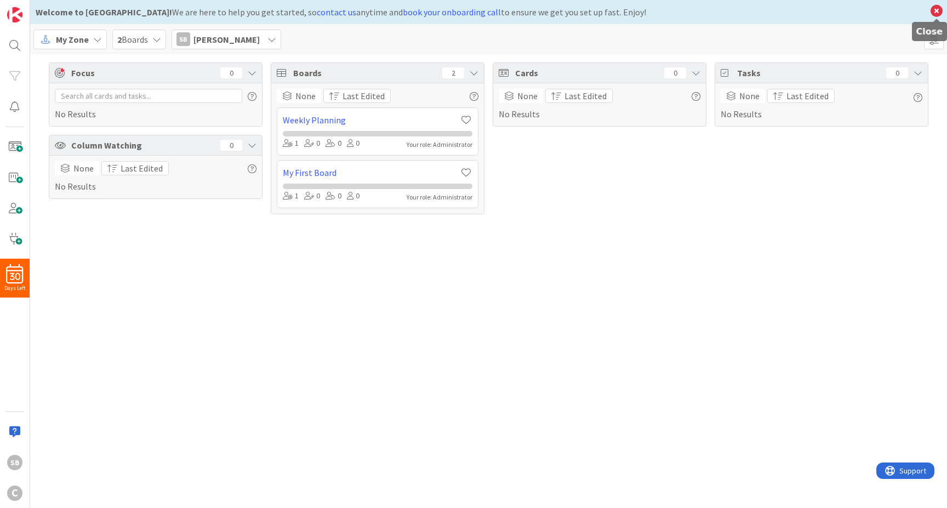
click at [935, 8] on icon at bounding box center [937, 10] width 14 height 15
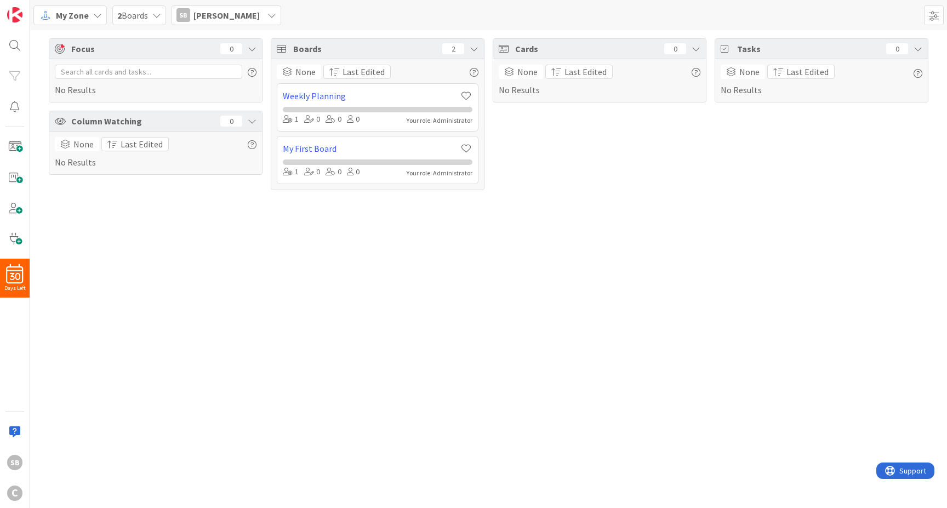
click at [148, 11] on span "2 Boards" at bounding box center [132, 15] width 31 height 13
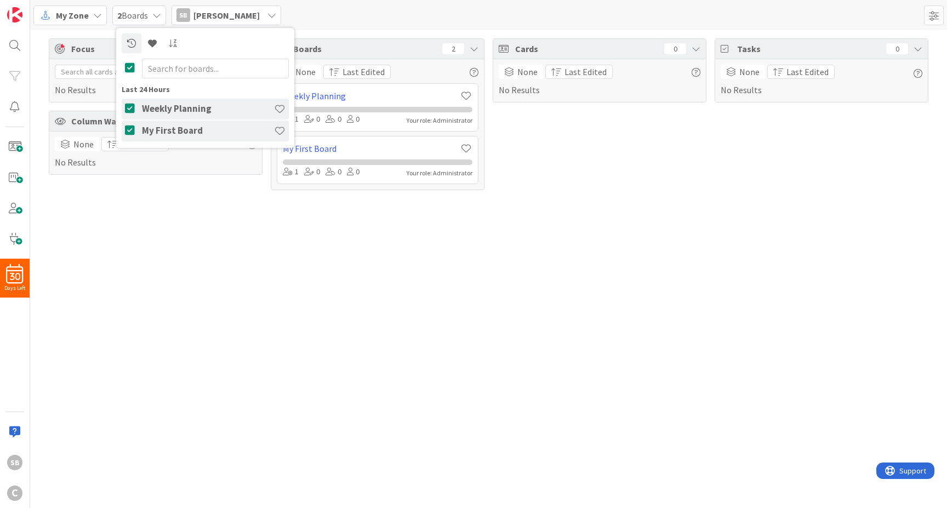
click at [171, 106] on h4 "Weekly Planning" at bounding box center [208, 108] width 132 height 11
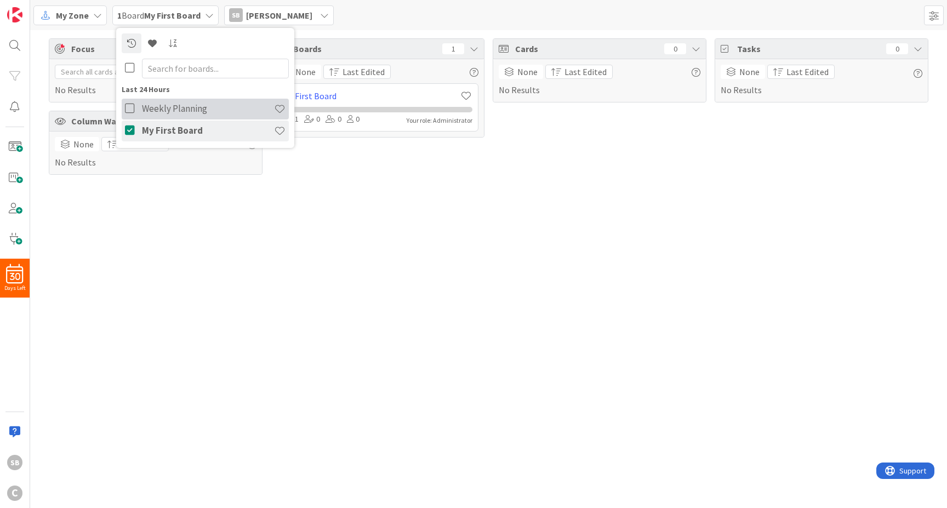
click at [160, 106] on h4 "Weekly Planning" at bounding box center [208, 108] width 132 height 11
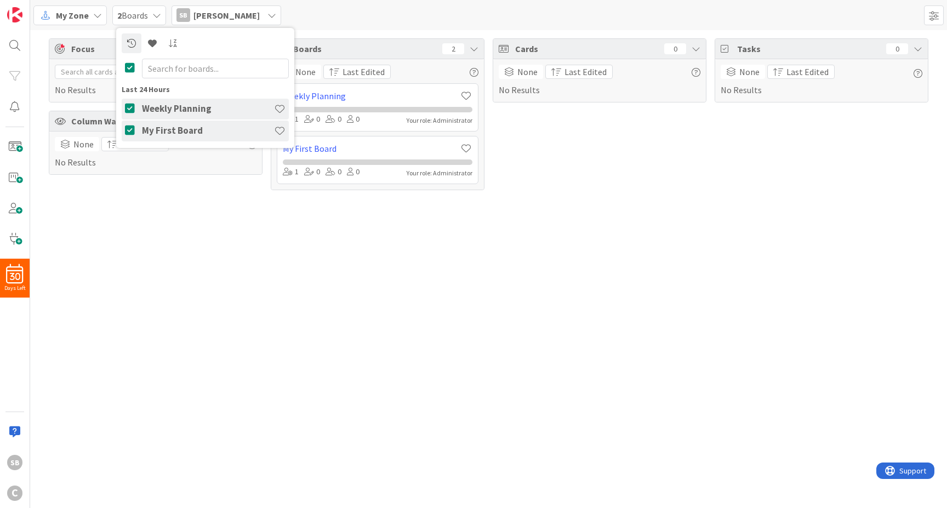
click at [198, 217] on div "Focus 0 No Results Column Watching 0 None Last Edited No Results Boards 2 None …" at bounding box center [488, 269] width 917 height 478
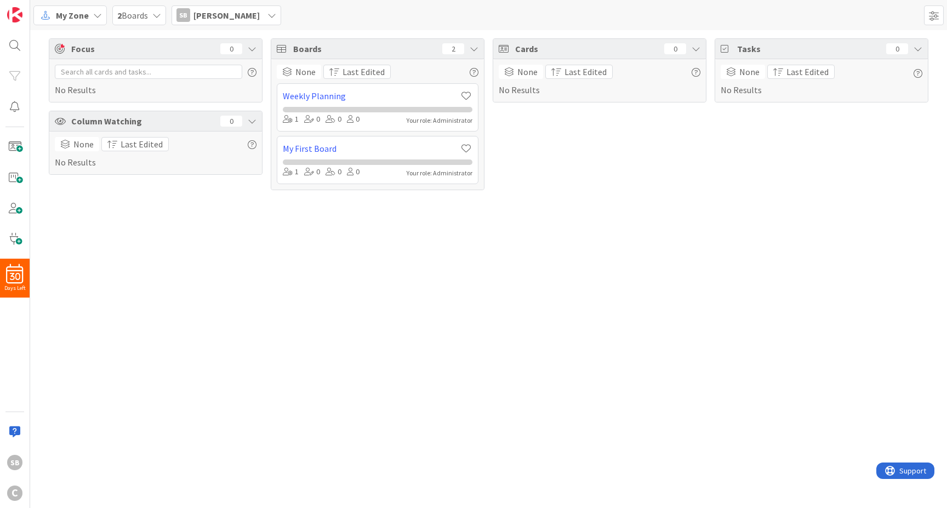
click at [61, 22] on div "My Zone" at bounding box center [69, 15] width 73 height 20
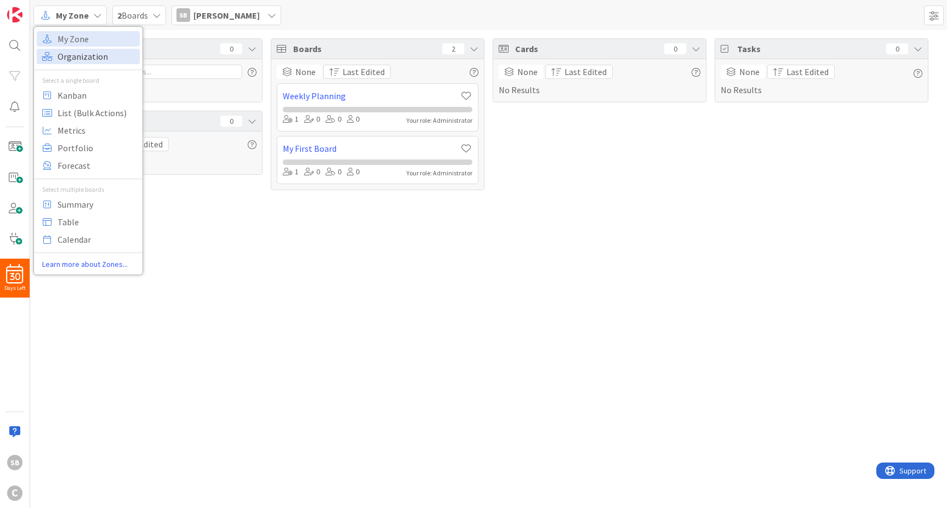
click at [68, 62] on span "Organization" at bounding box center [97, 56] width 79 height 16
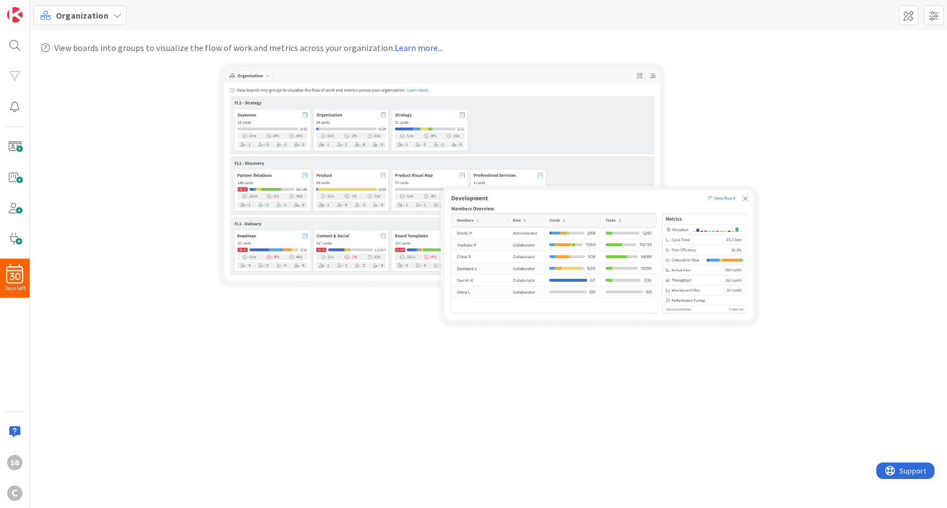
click at [89, 9] on span "Organization" at bounding box center [82, 15] width 53 height 13
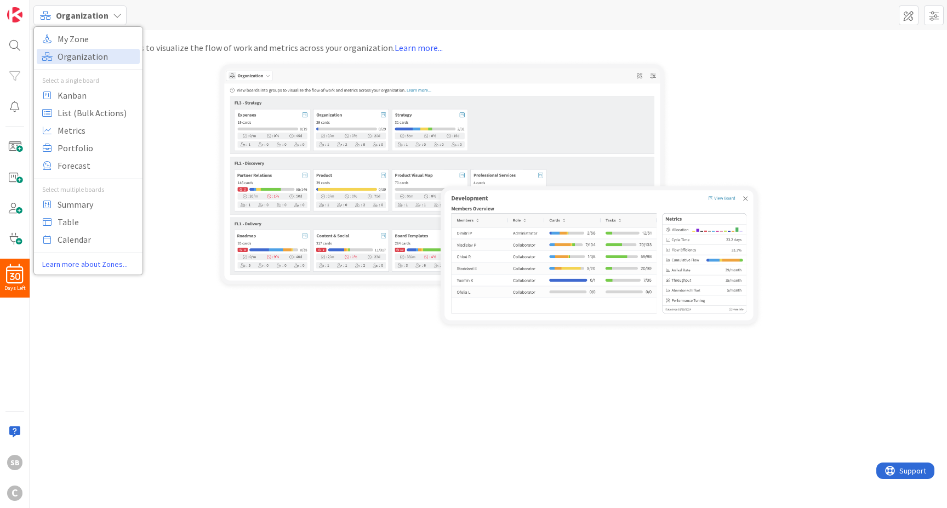
click at [90, 28] on div "My Zone Organization Select a single board Kanban List (Bulk Actions) Metrics P…" at bounding box center [88, 150] width 110 height 249
click at [88, 38] on span "My Zone" at bounding box center [97, 39] width 79 height 16
